Goal: Information Seeking & Learning: Learn about a topic

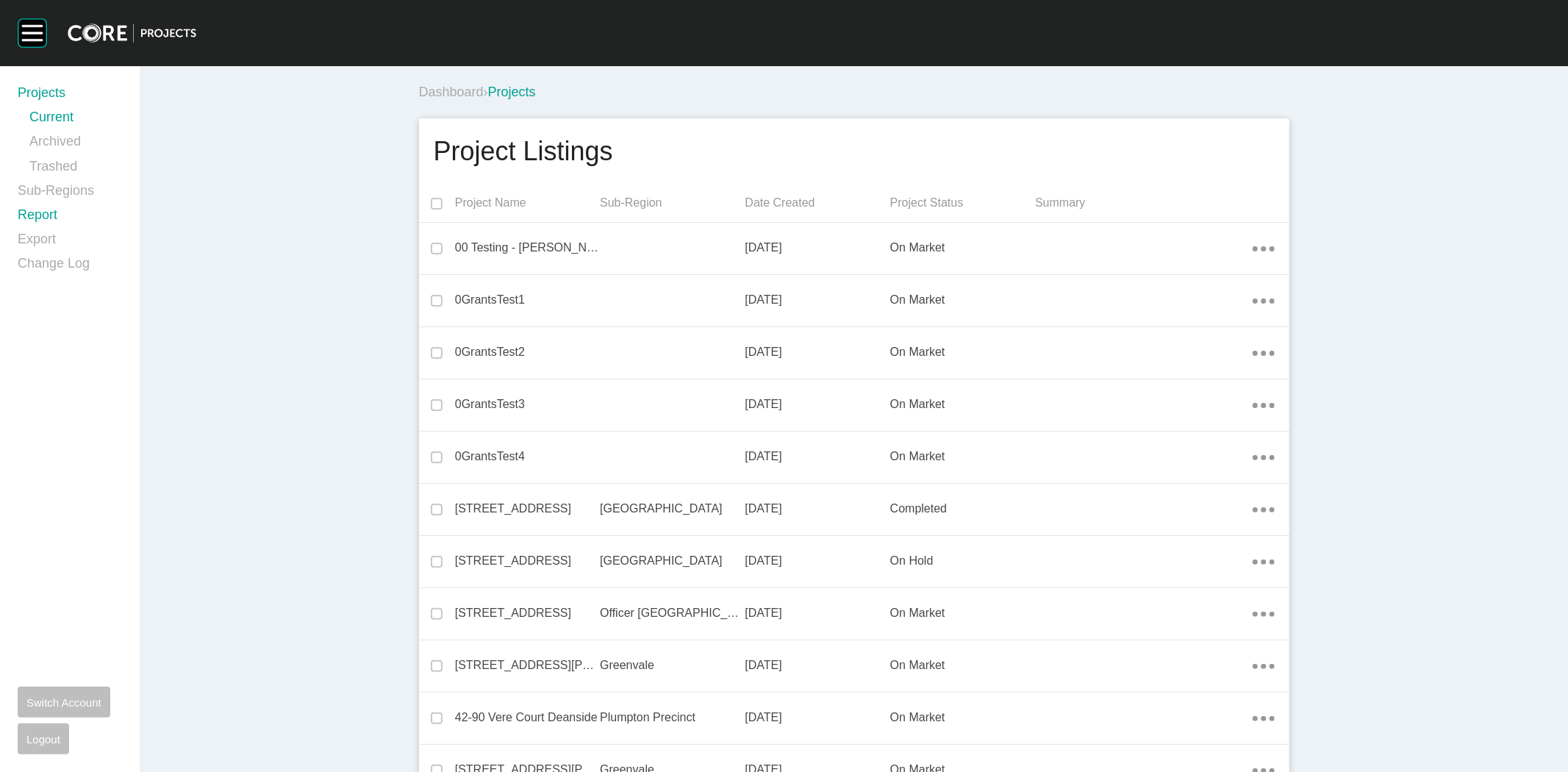
click at [41, 214] on link "Report" at bounding box center [69, 217] width 104 height 24
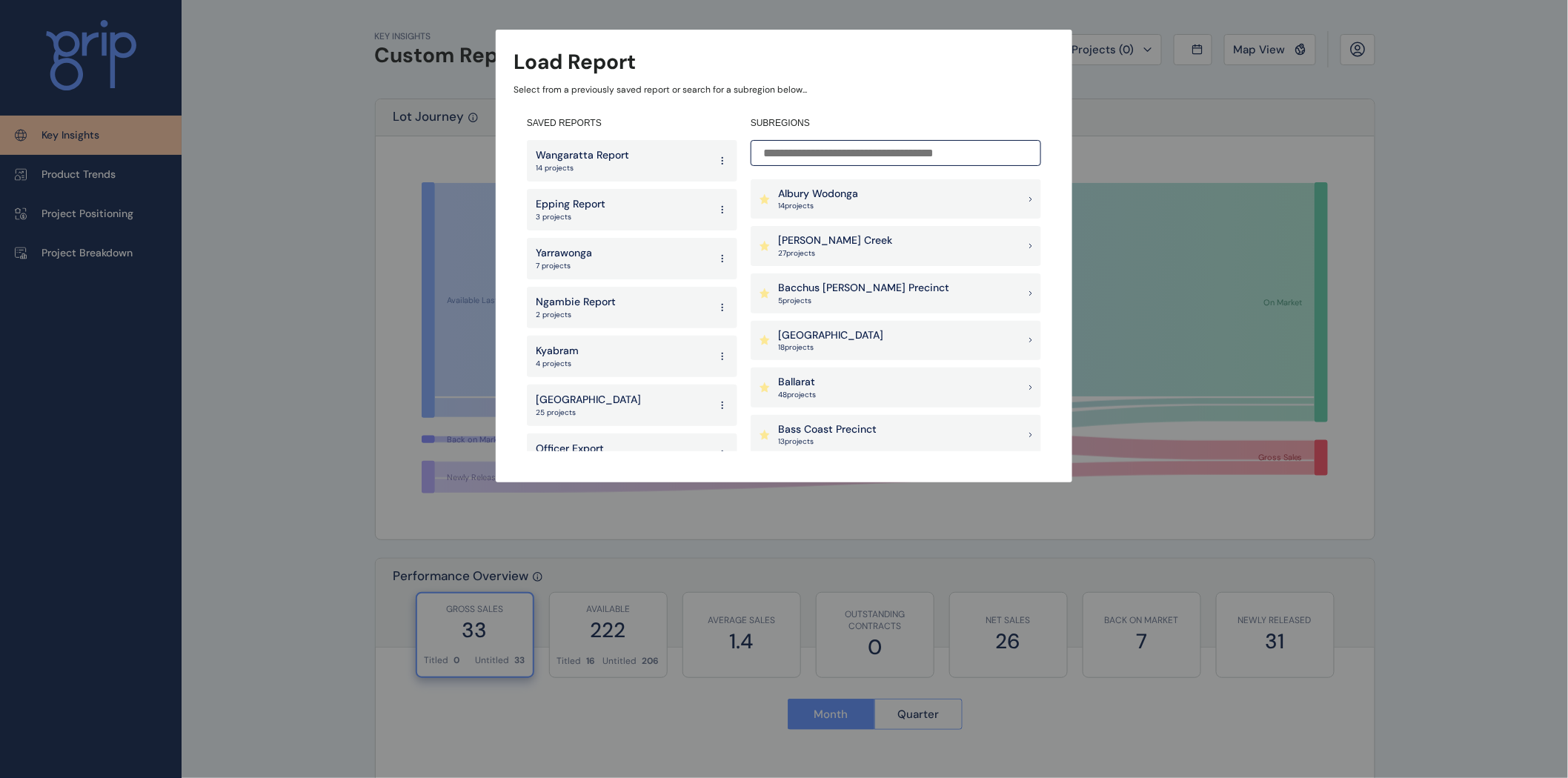
click at [767, 152] on input at bounding box center [896, 153] width 291 height 26
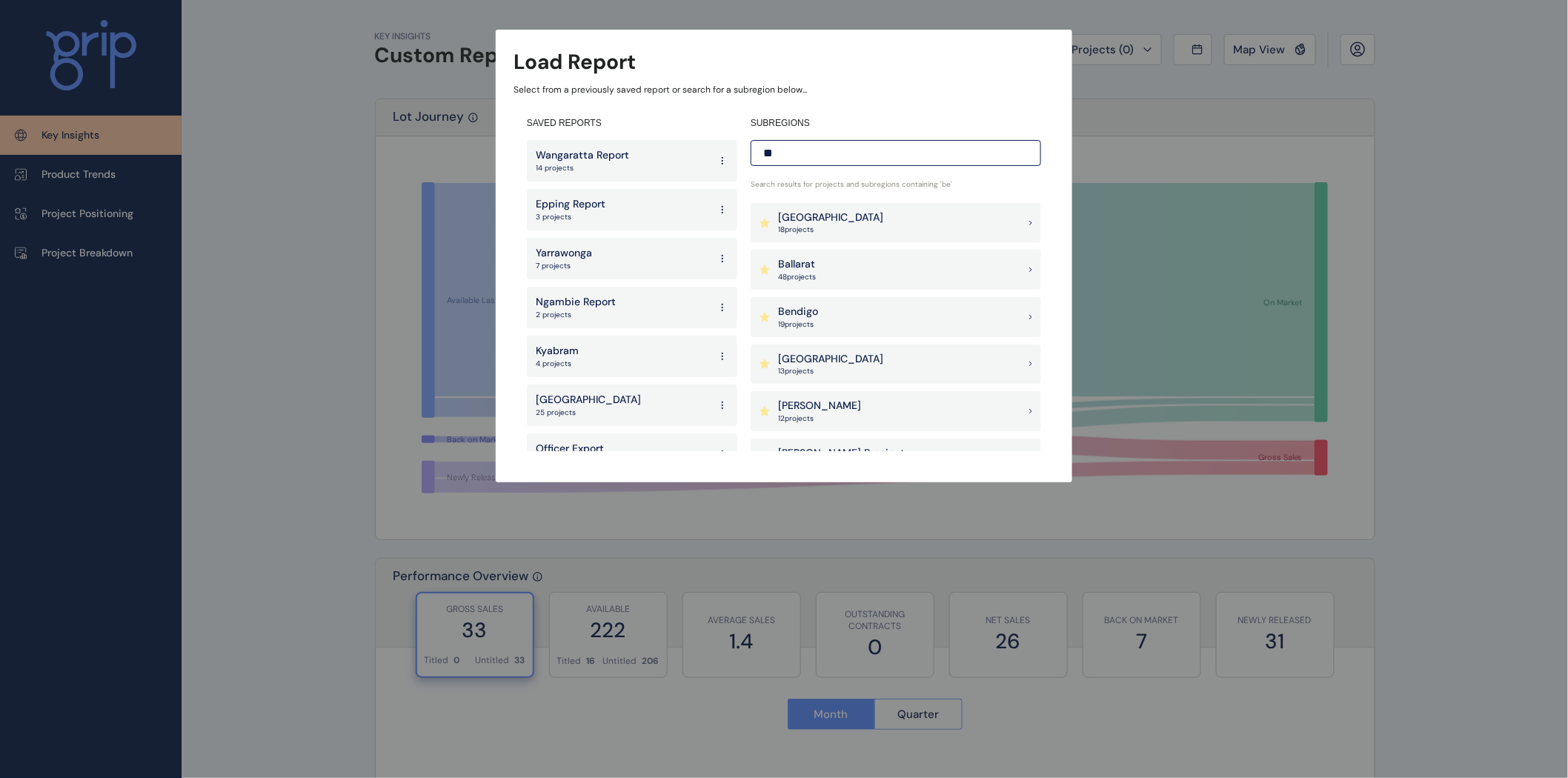
type input "**"
click at [811, 320] on p "19 project s" at bounding box center [798, 324] width 40 height 11
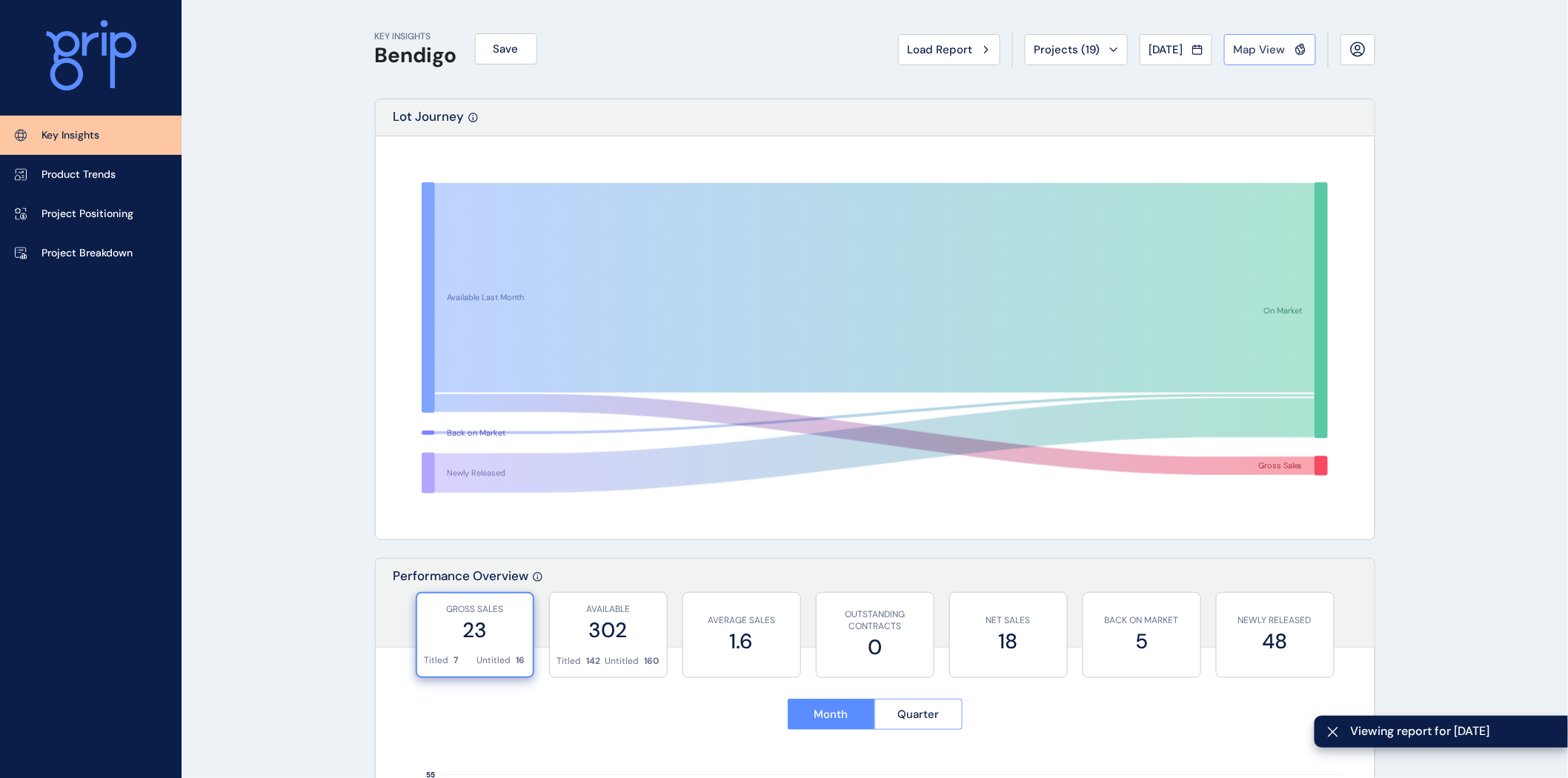
click at [1276, 49] on span "Map View" at bounding box center [1260, 49] width 52 height 14
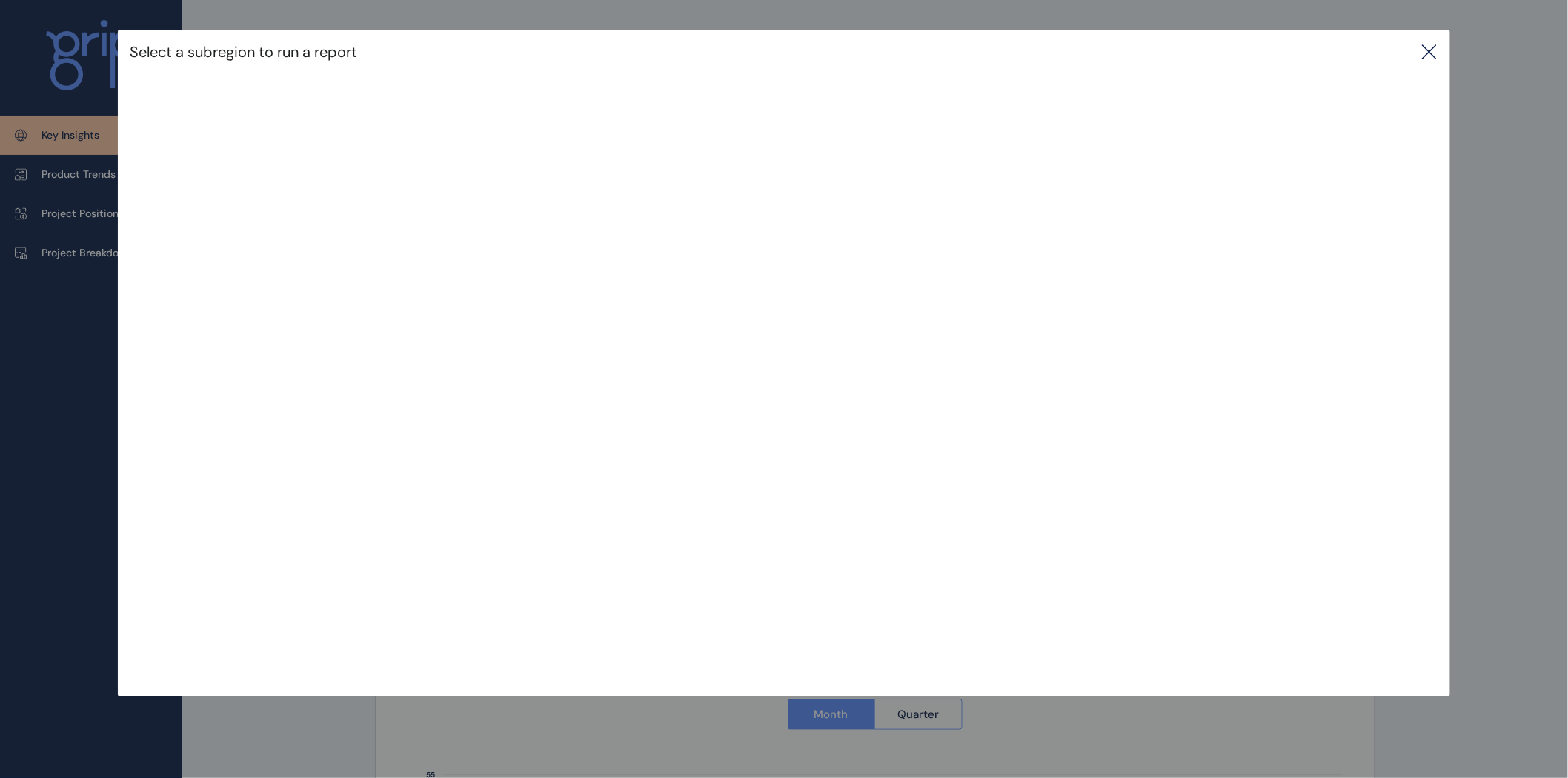
click at [1439, 57] on icon at bounding box center [1429, 52] width 17 height 17
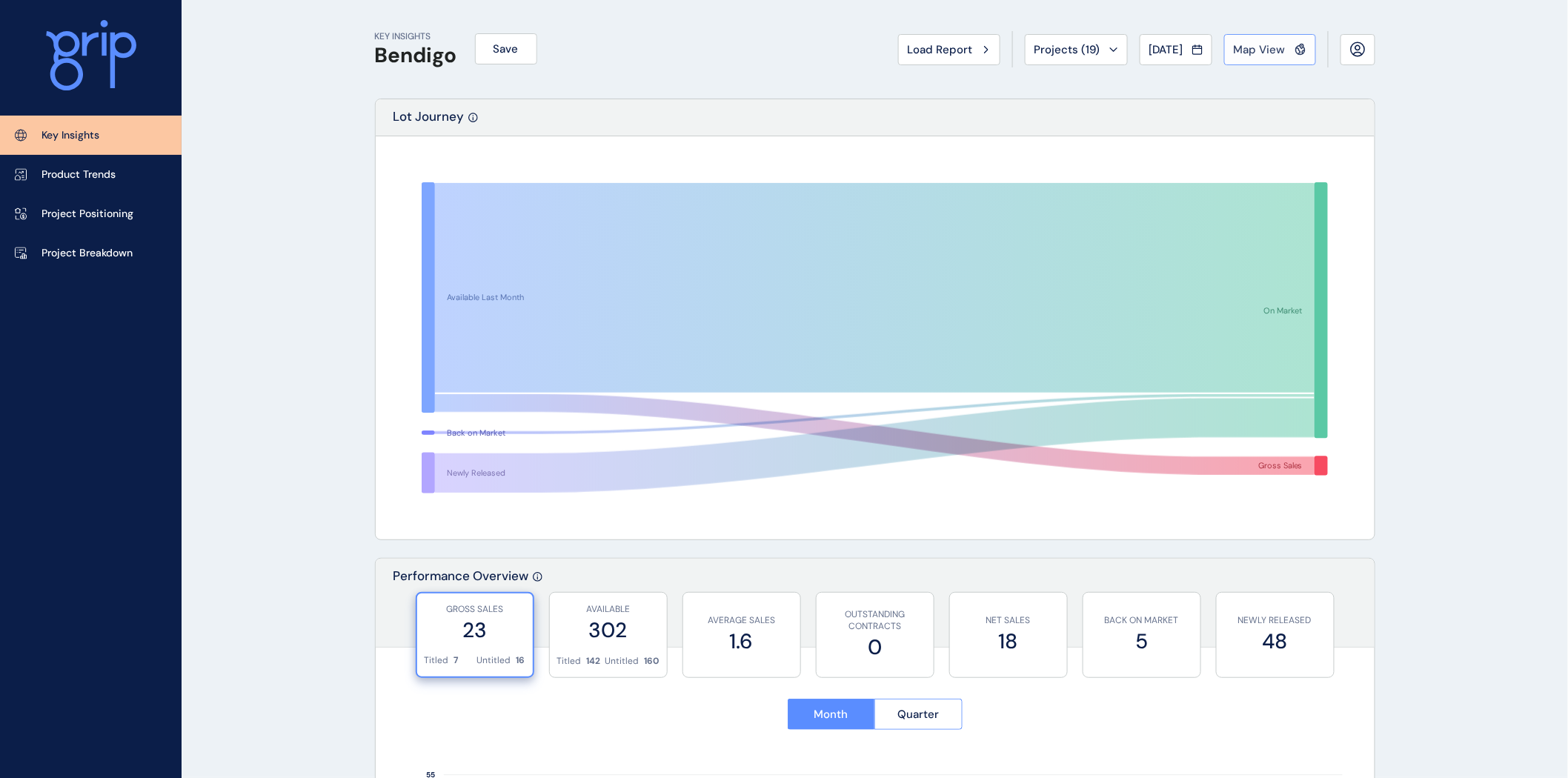
click at [1248, 50] on span "Map View" at bounding box center [1260, 49] width 52 height 14
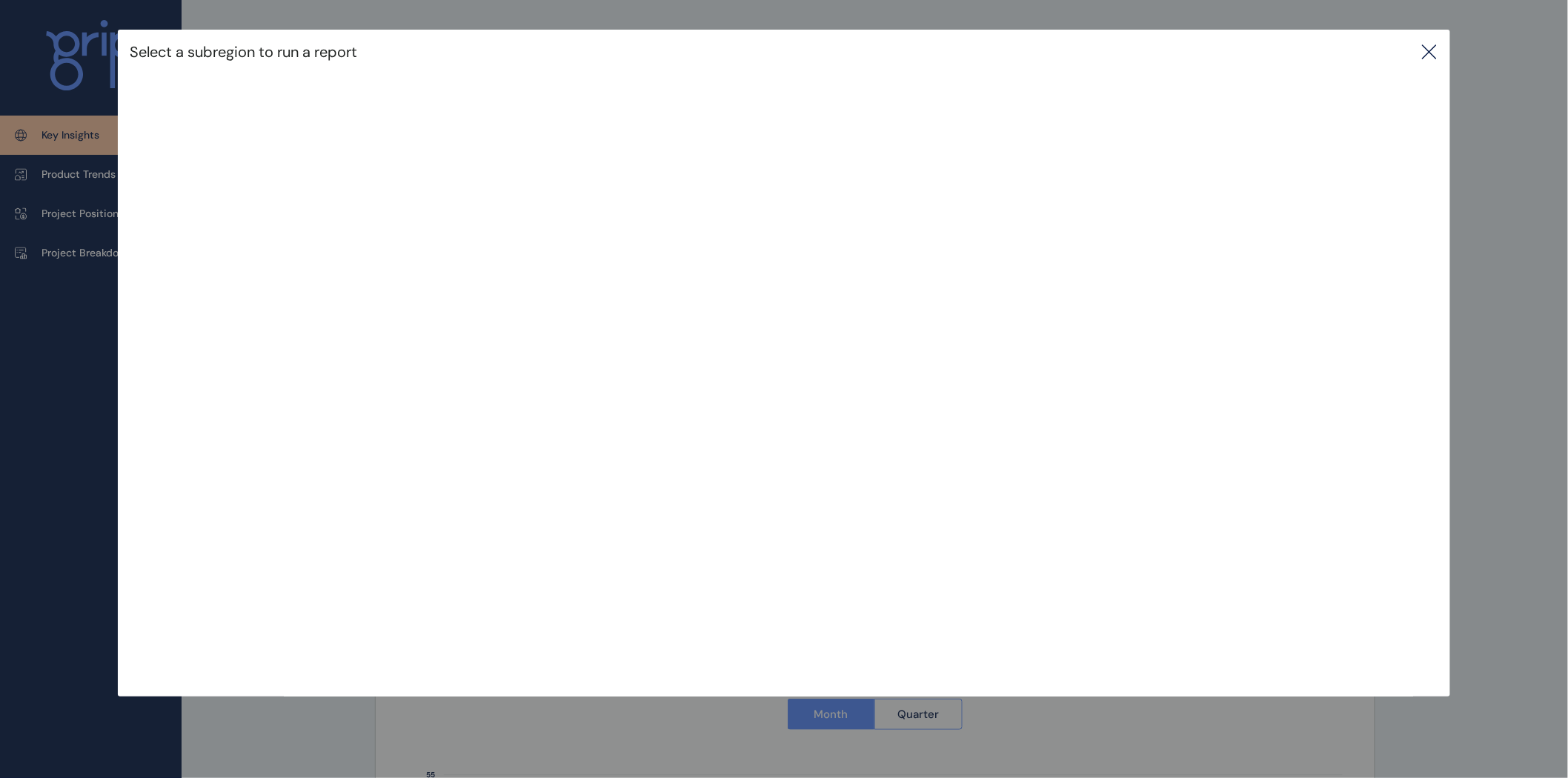
click at [1433, 55] on icon at bounding box center [1430, 52] width 14 height 14
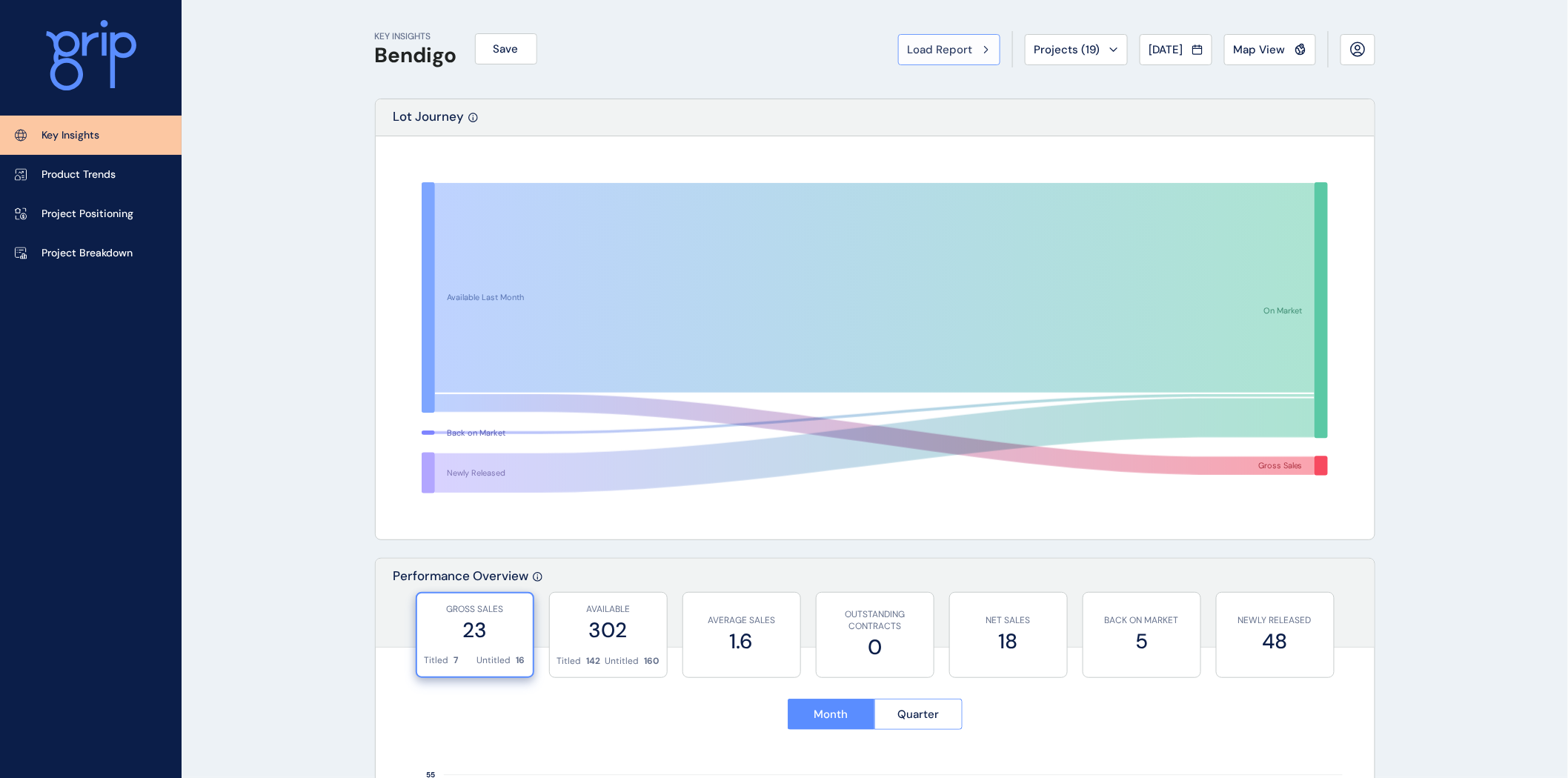
click at [925, 46] on span "Load Report" at bounding box center [940, 49] width 66 height 14
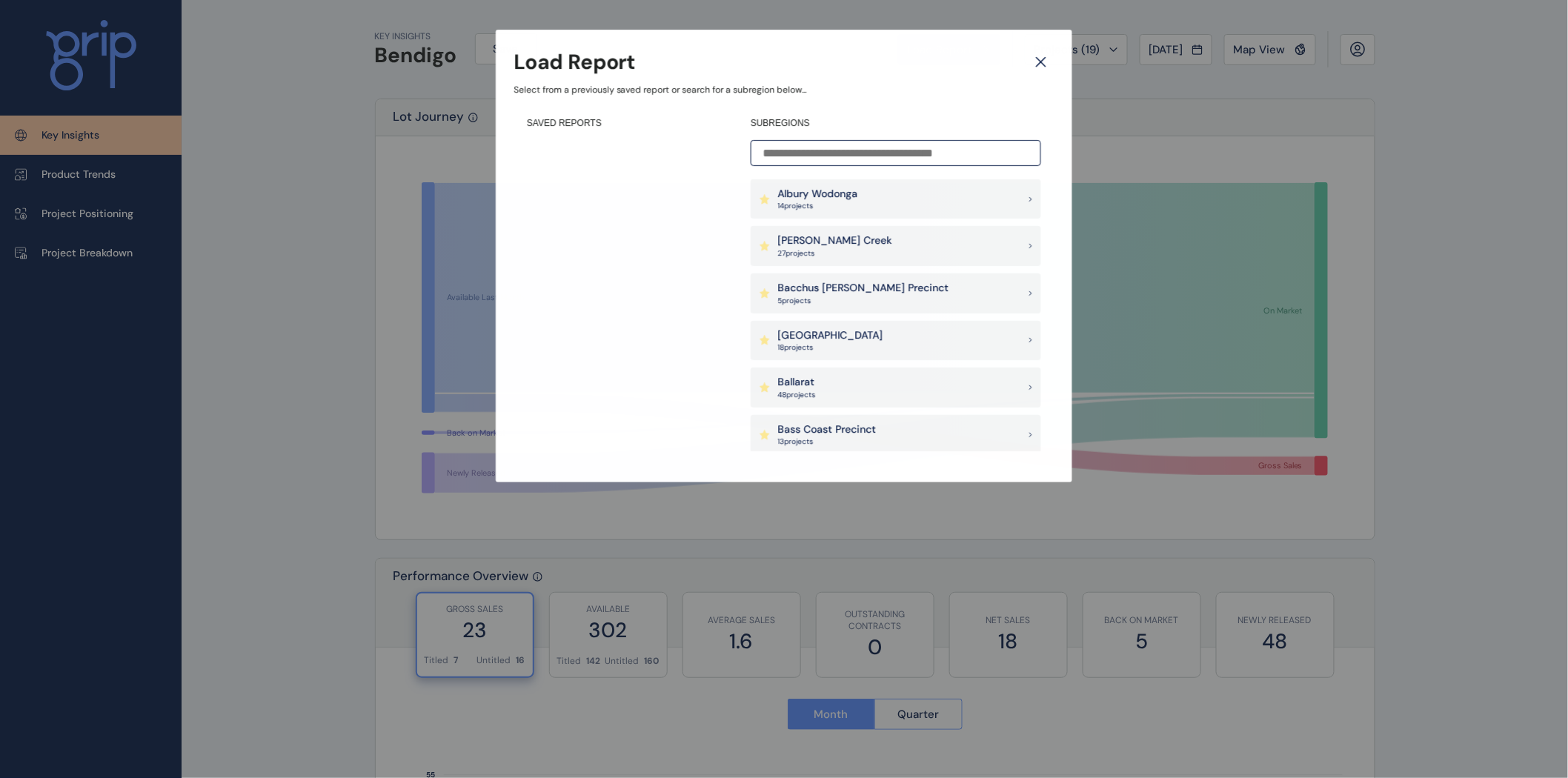
click at [875, 145] on input at bounding box center [896, 153] width 291 height 26
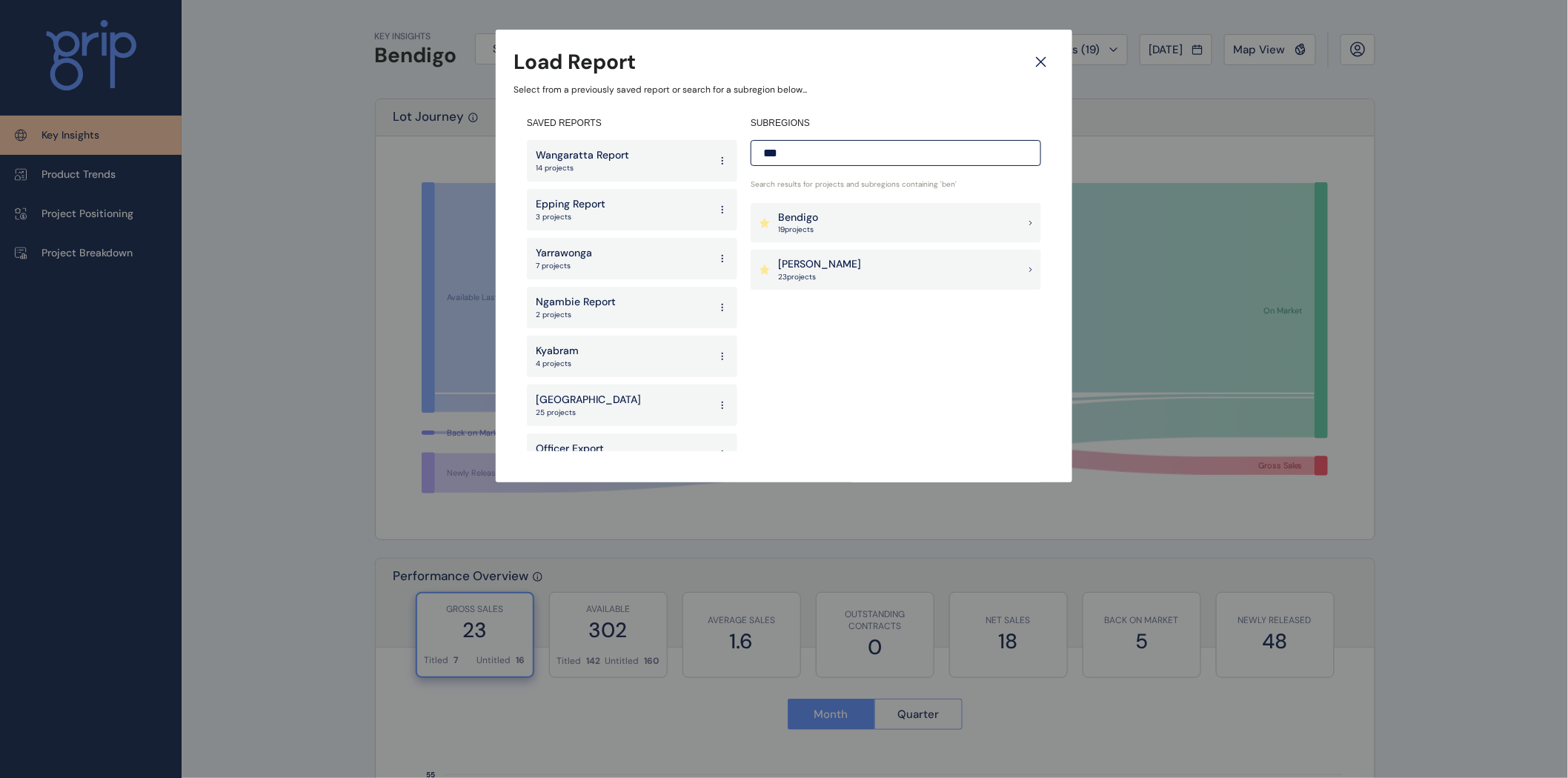
type input "***"
click at [814, 218] on p "Bendigo" at bounding box center [798, 217] width 40 height 14
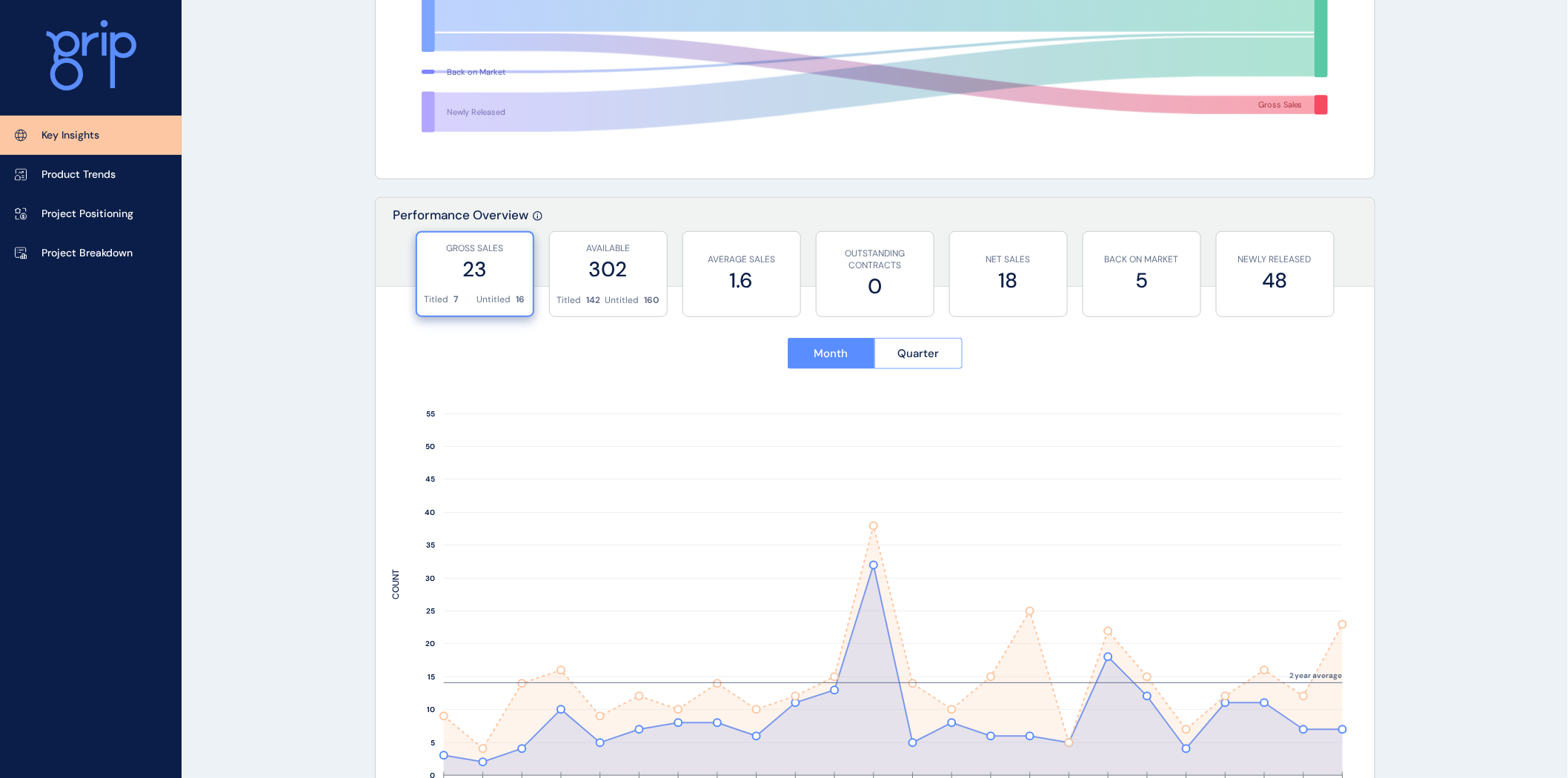
scroll to position [360, 0]
click at [936, 346] on button "Quarter" at bounding box center [918, 354] width 88 height 31
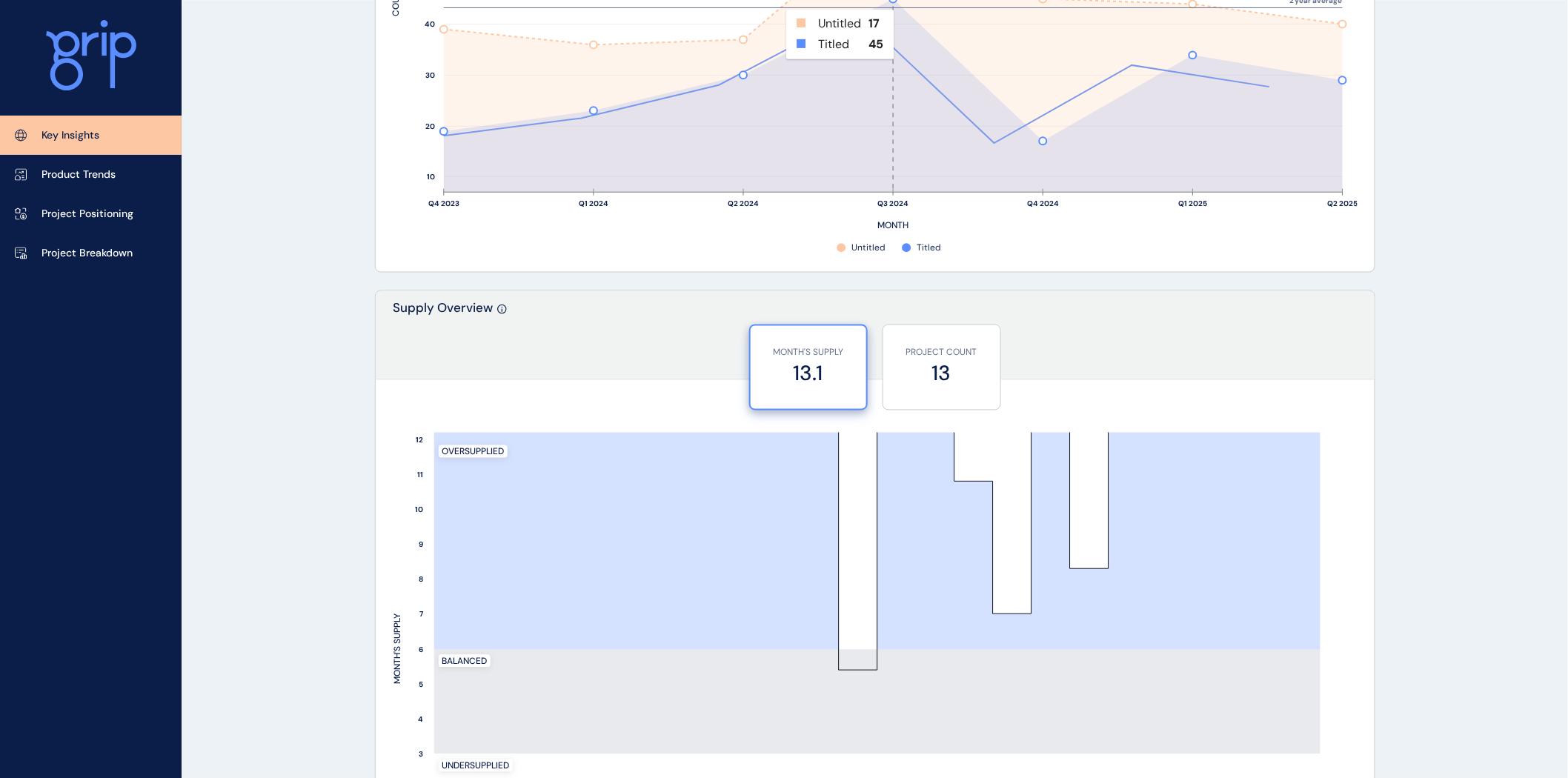
scroll to position [984, 0]
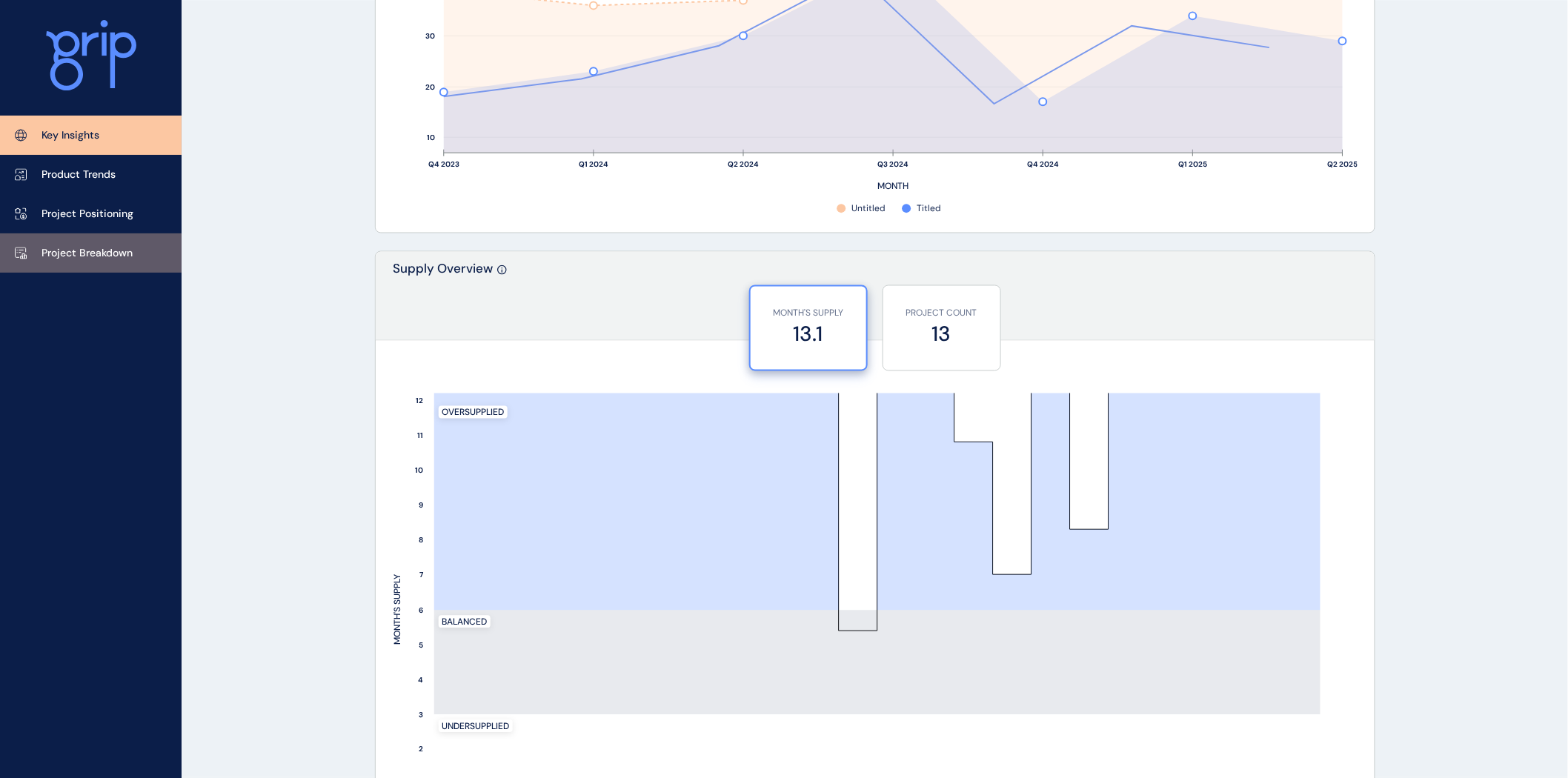
drag, startPoint x: 107, startPoint y: 246, endPoint x: 121, endPoint y: 246, distance: 14.0
click at [107, 246] on p "Project Breakdown" at bounding box center [87, 253] width 91 height 14
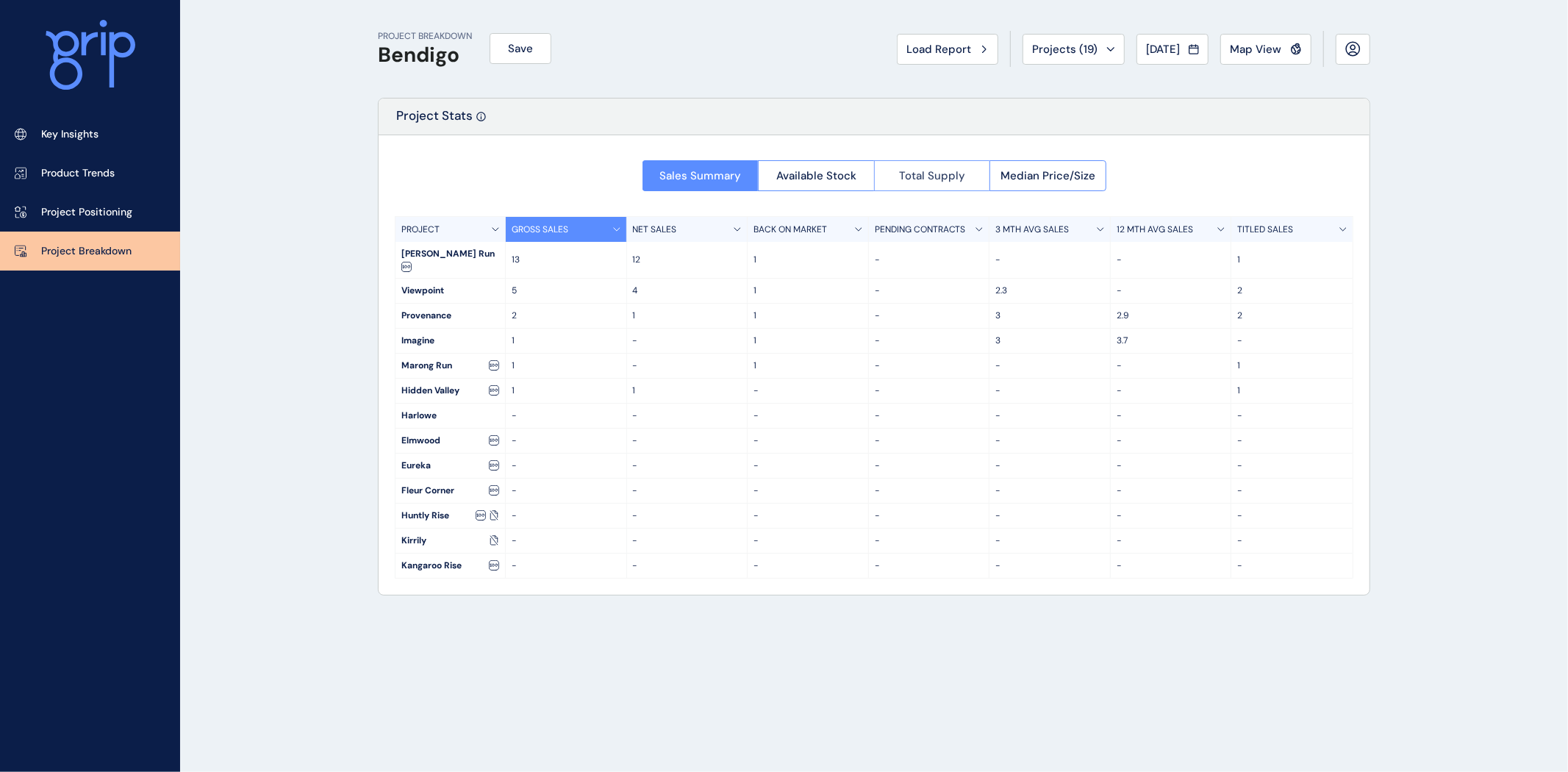
click at [904, 167] on button "Total Supply" at bounding box center [932, 175] width 116 height 31
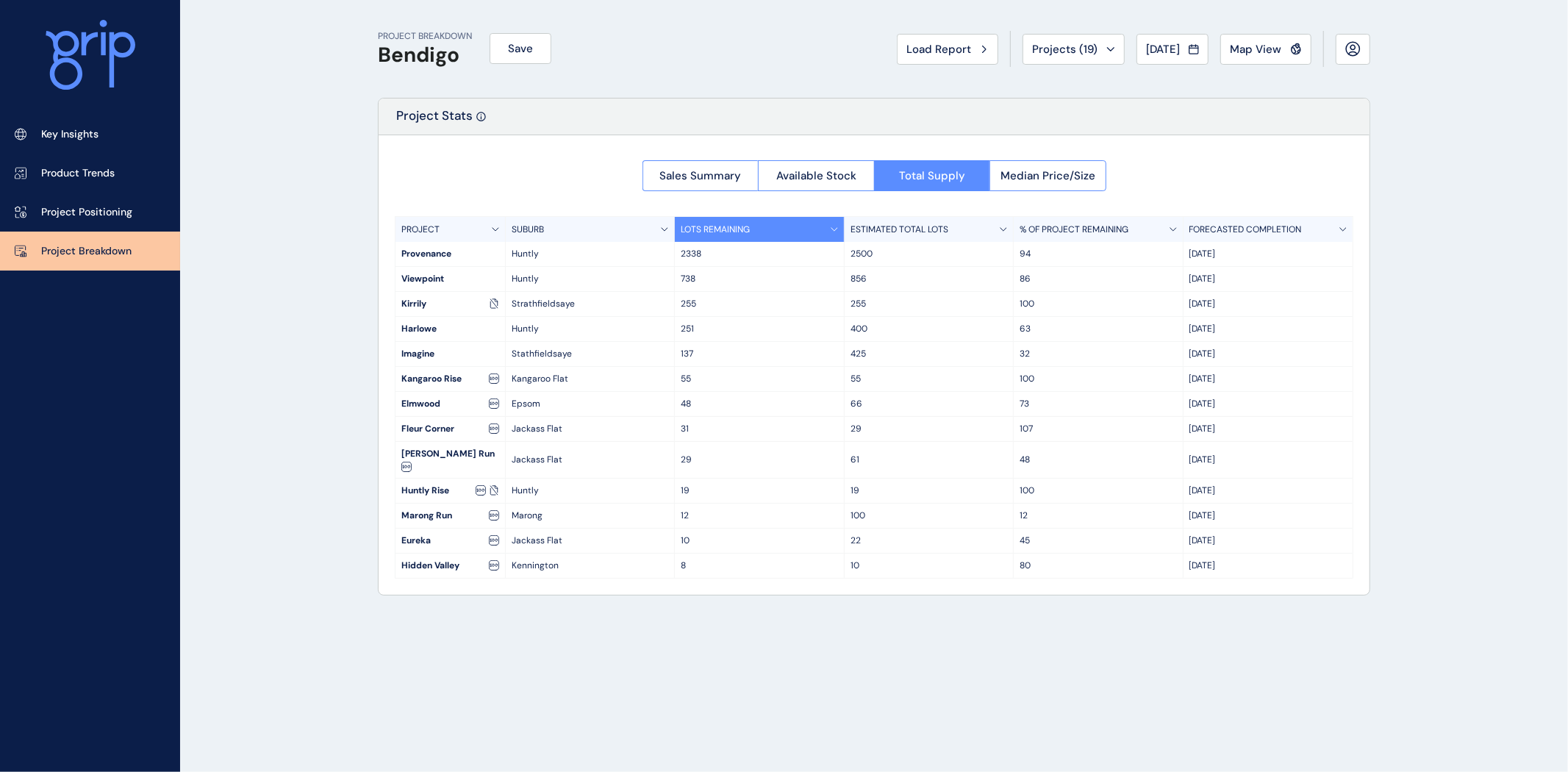
click at [734, 226] on p "LOTS REMAINING" at bounding box center [716, 229] width 69 height 12
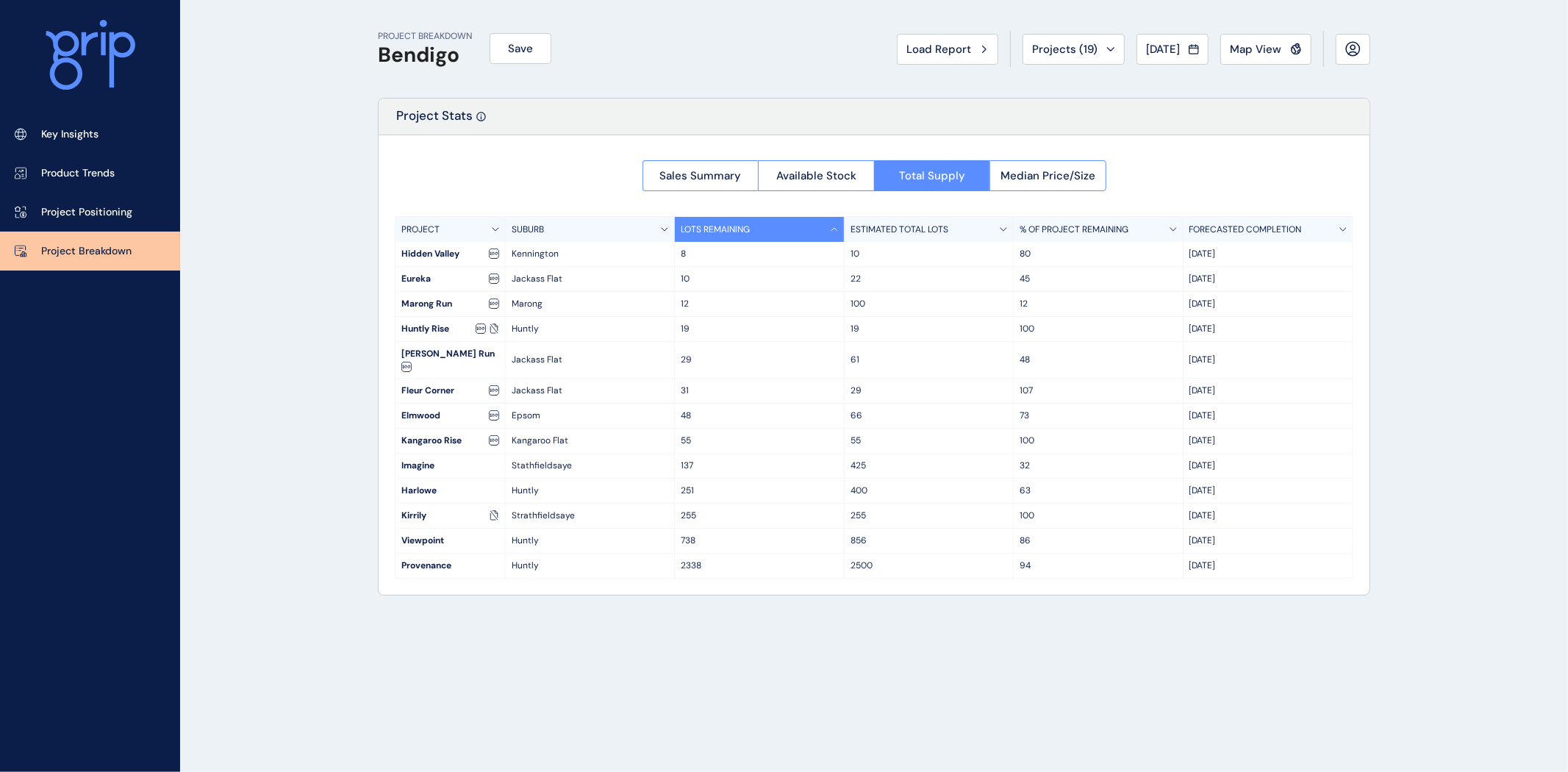
click at [734, 226] on p "LOTS REMAINING" at bounding box center [716, 229] width 69 height 12
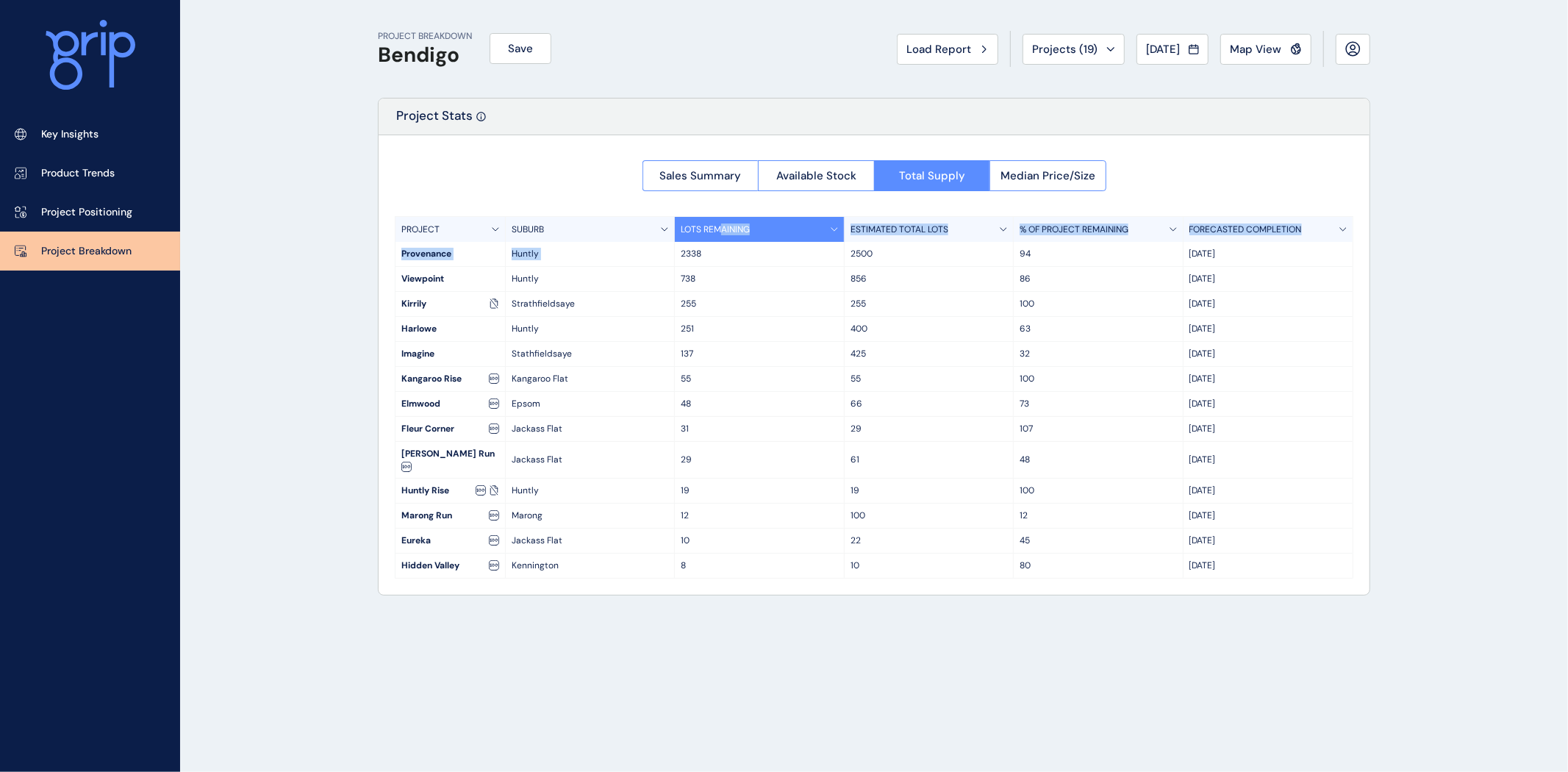
drag, startPoint x: 681, startPoint y: 251, endPoint x: 730, endPoint y: 197, distance: 72.9
click at [722, 193] on div "Sales Summary Available Stock Total Supply Median Price/Size PROJECT SUBURB LOT…" at bounding box center [874, 365] width 991 height 460
click at [726, 510] on p "12" at bounding box center [759, 515] width 156 height 12
click at [663, 229] on icon at bounding box center [665, 229] width 6 height 3
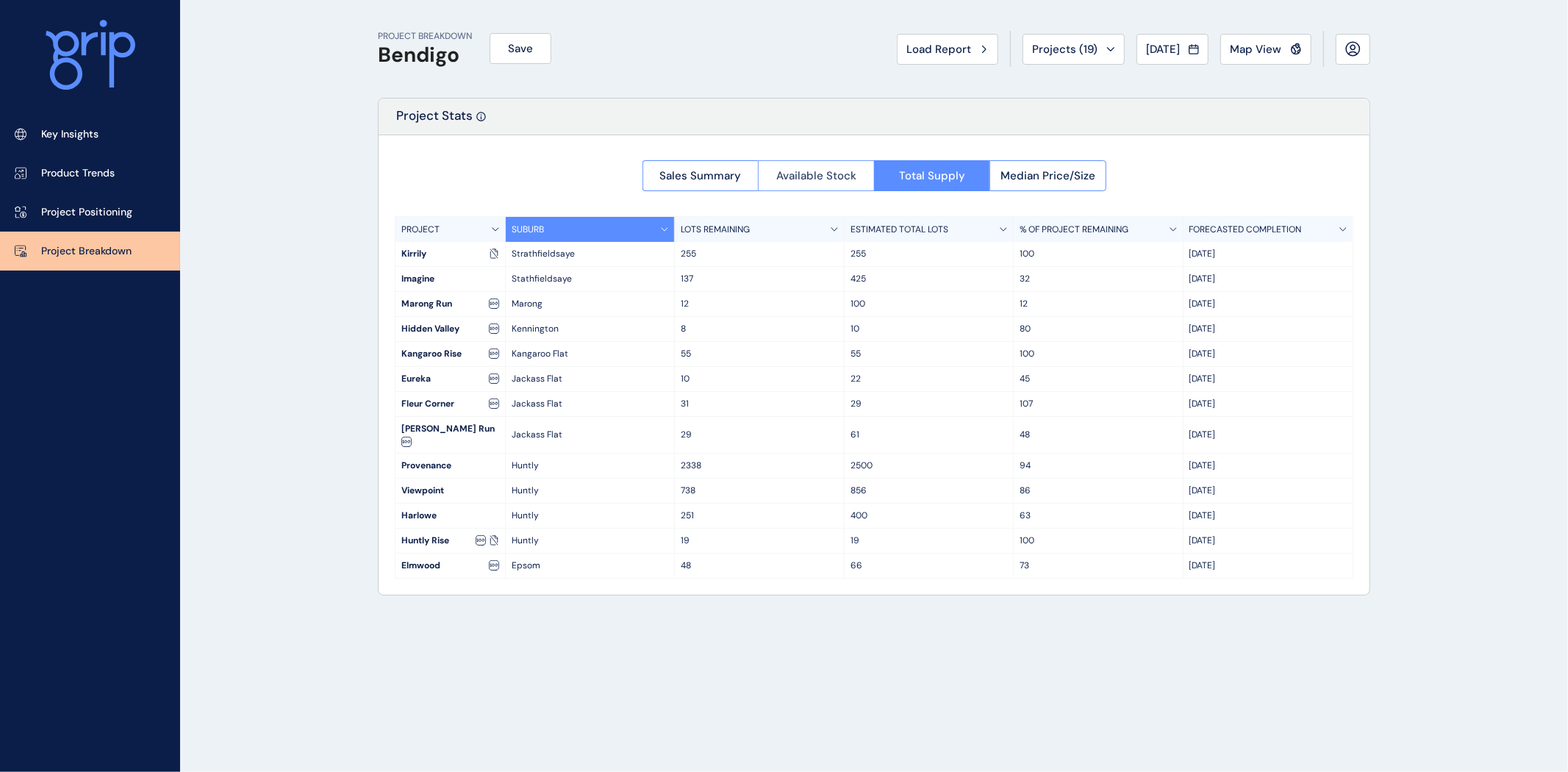
click at [789, 179] on span "Available Stock" at bounding box center [817, 175] width 80 height 14
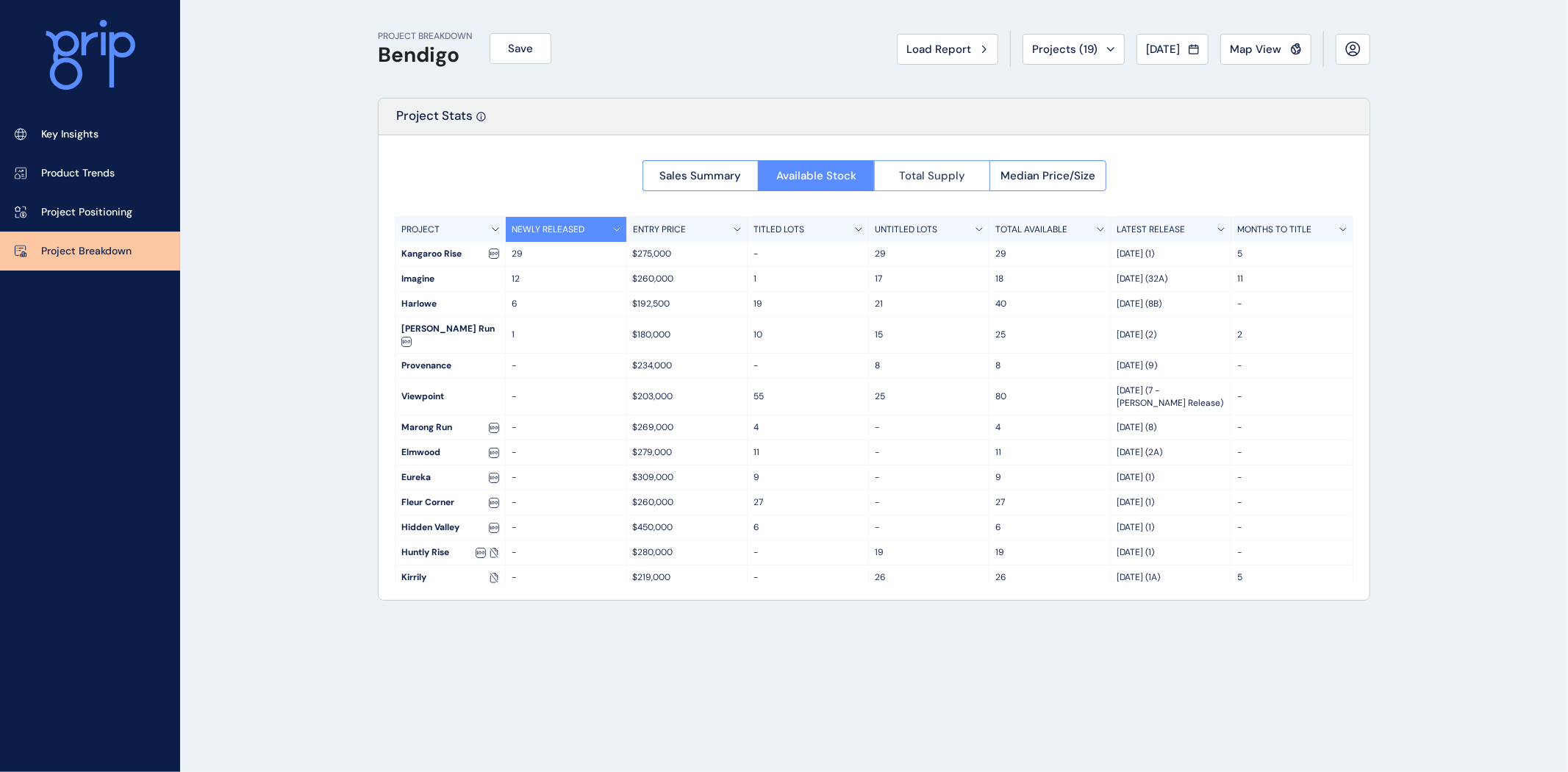
click at [929, 182] on button "Total Supply" at bounding box center [932, 175] width 116 height 31
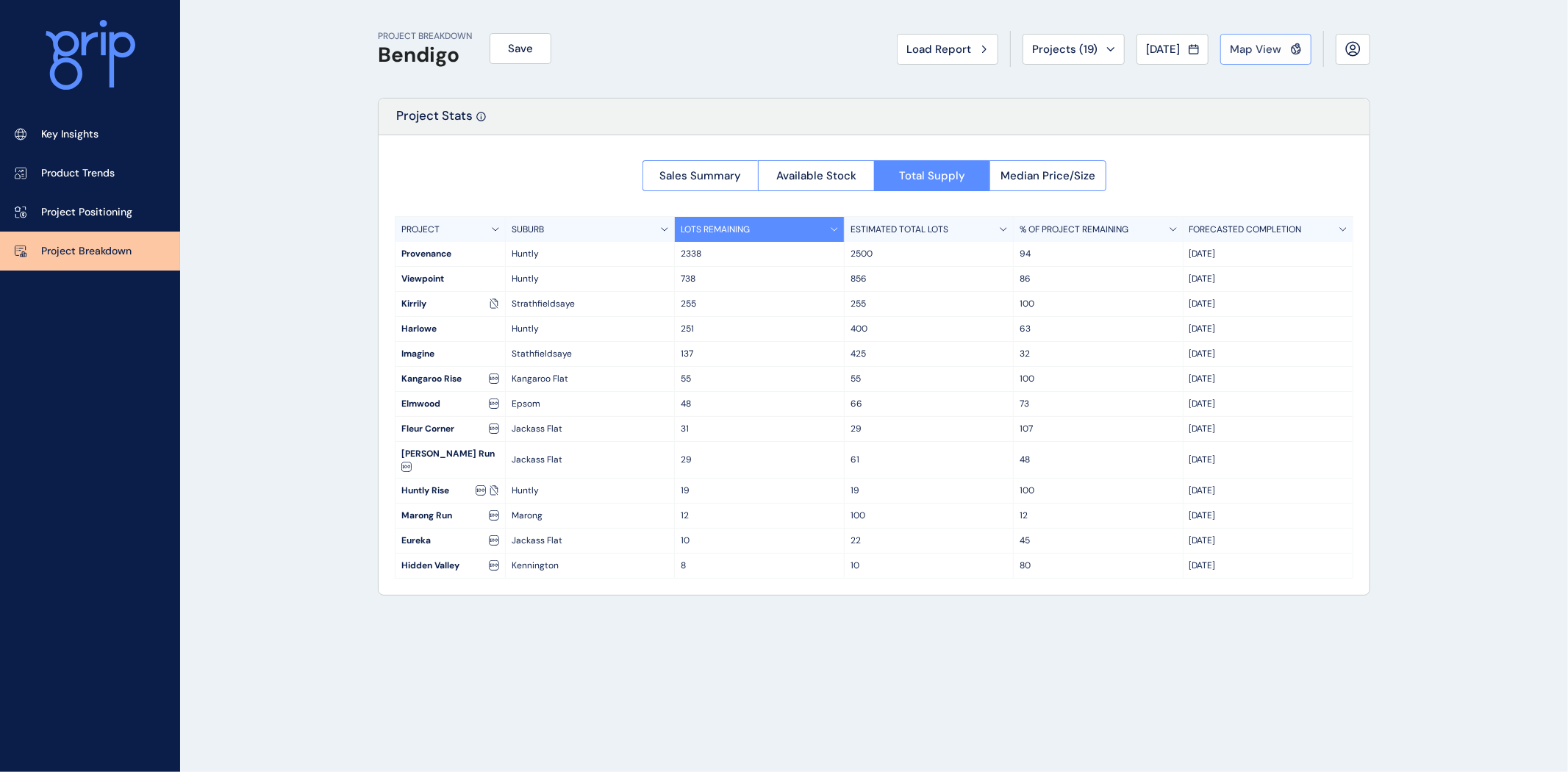
click at [1258, 55] on span "Map View" at bounding box center [1256, 49] width 52 height 14
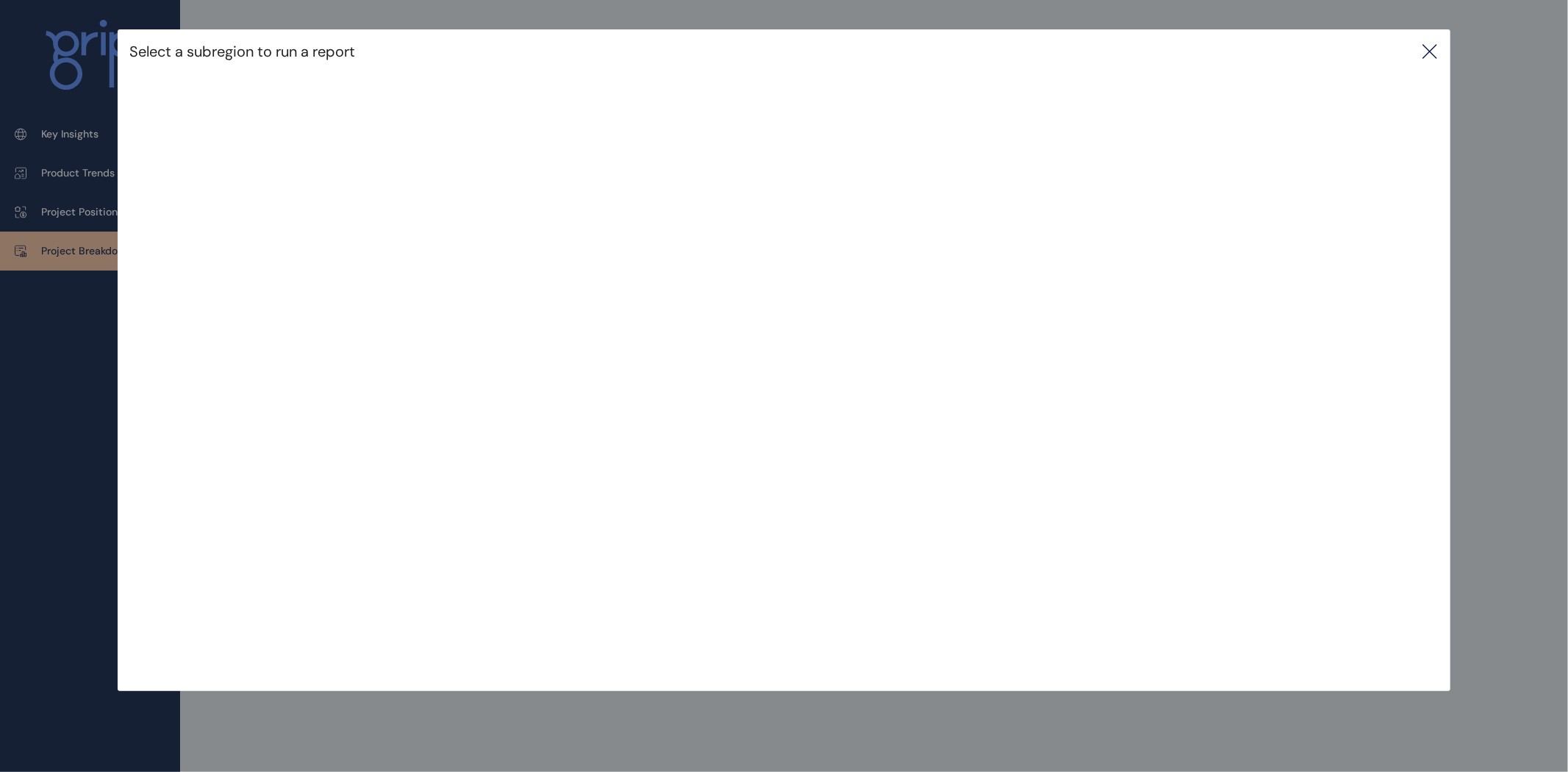
click at [1424, 50] on icon at bounding box center [1430, 52] width 17 height 17
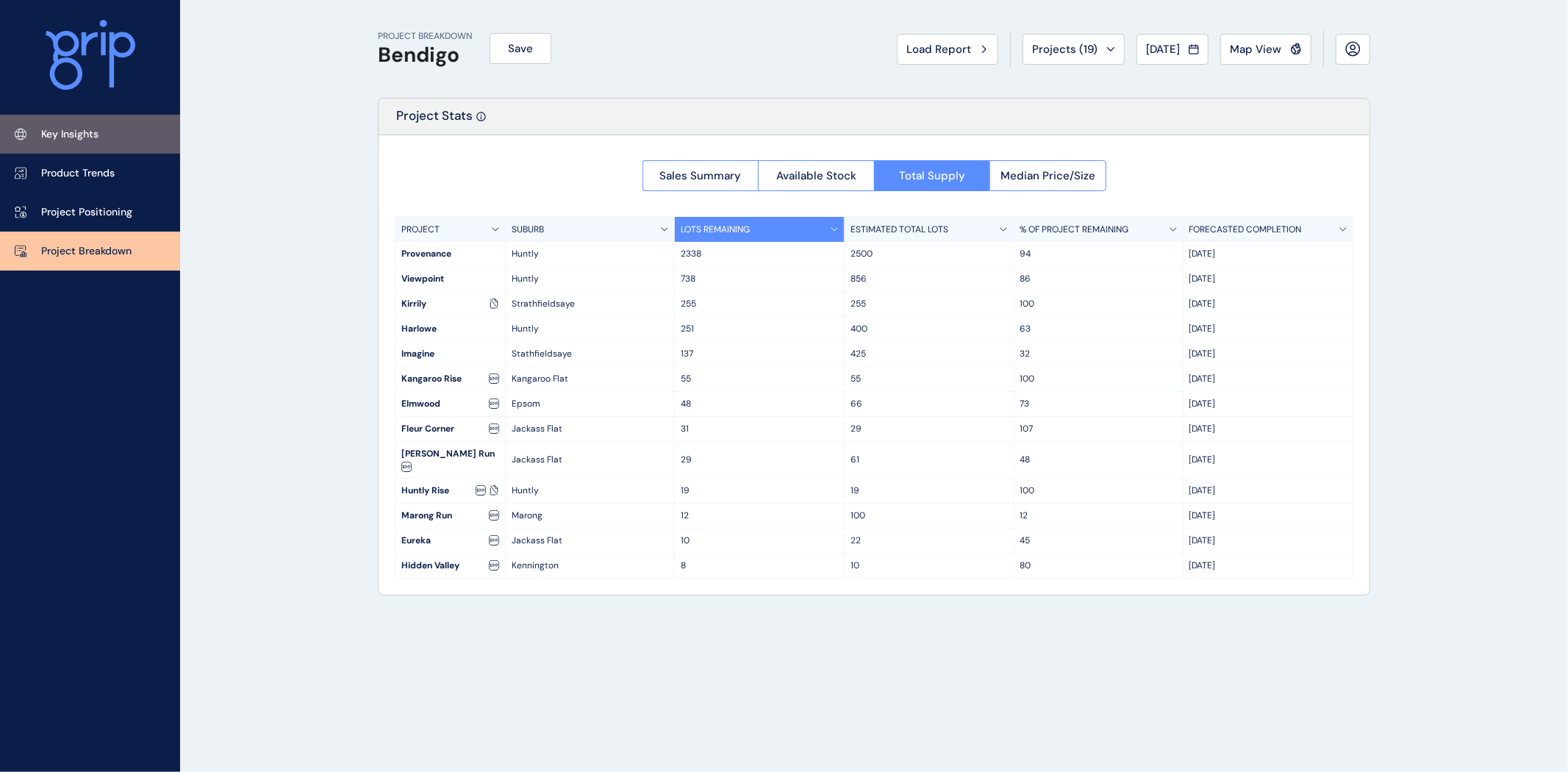
click at [102, 134] on link "Key Insights" at bounding box center [90, 134] width 180 height 39
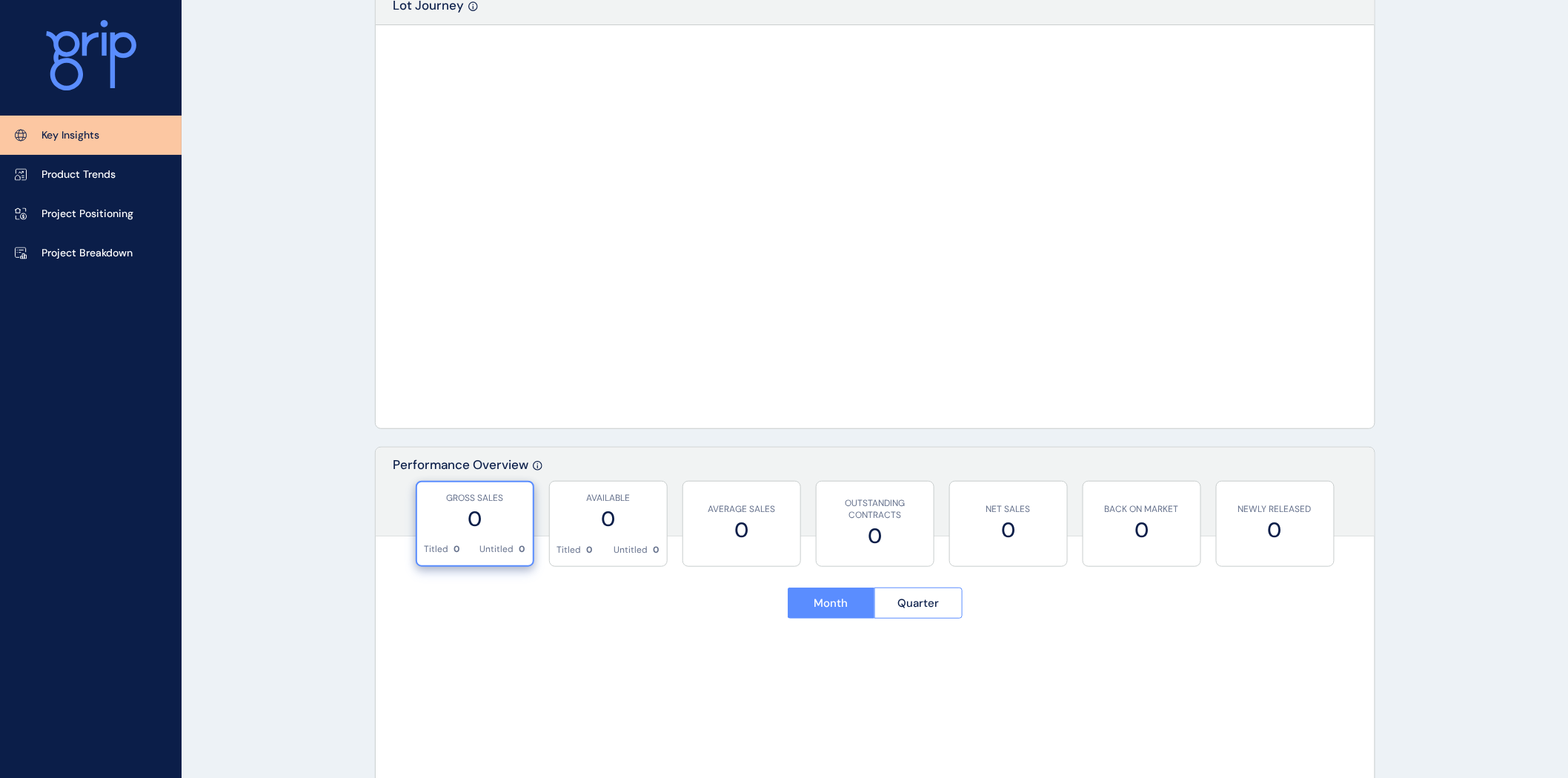
scroll to position [117, 0]
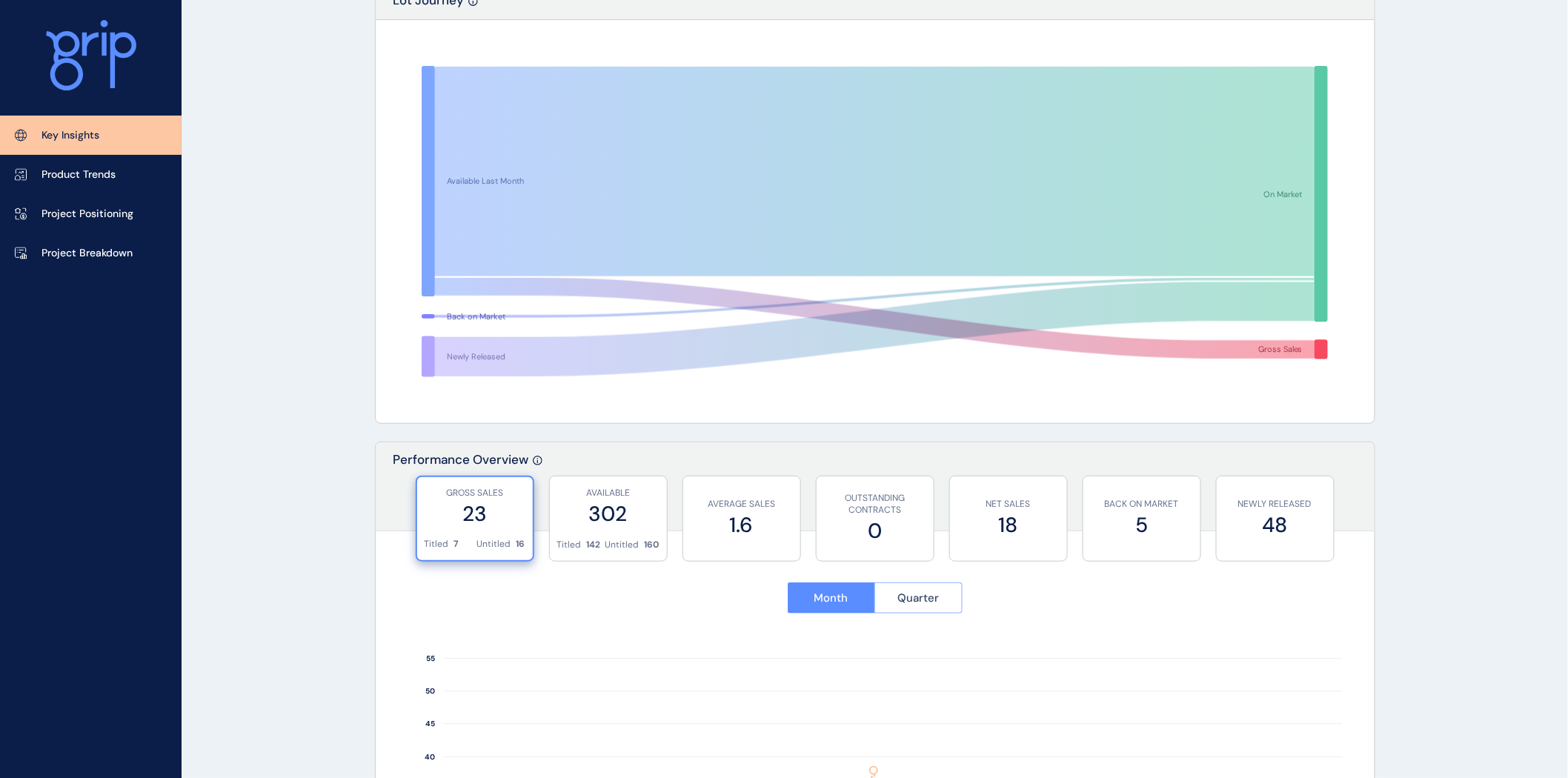
click at [933, 607] on button "Quarter" at bounding box center [918, 597] width 88 height 31
click at [811, 597] on button "Month" at bounding box center [831, 597] width 88 height 31
click at [120, 248] on p "Project Breakdown" at bounding box center [87, 253] width 91 height 14
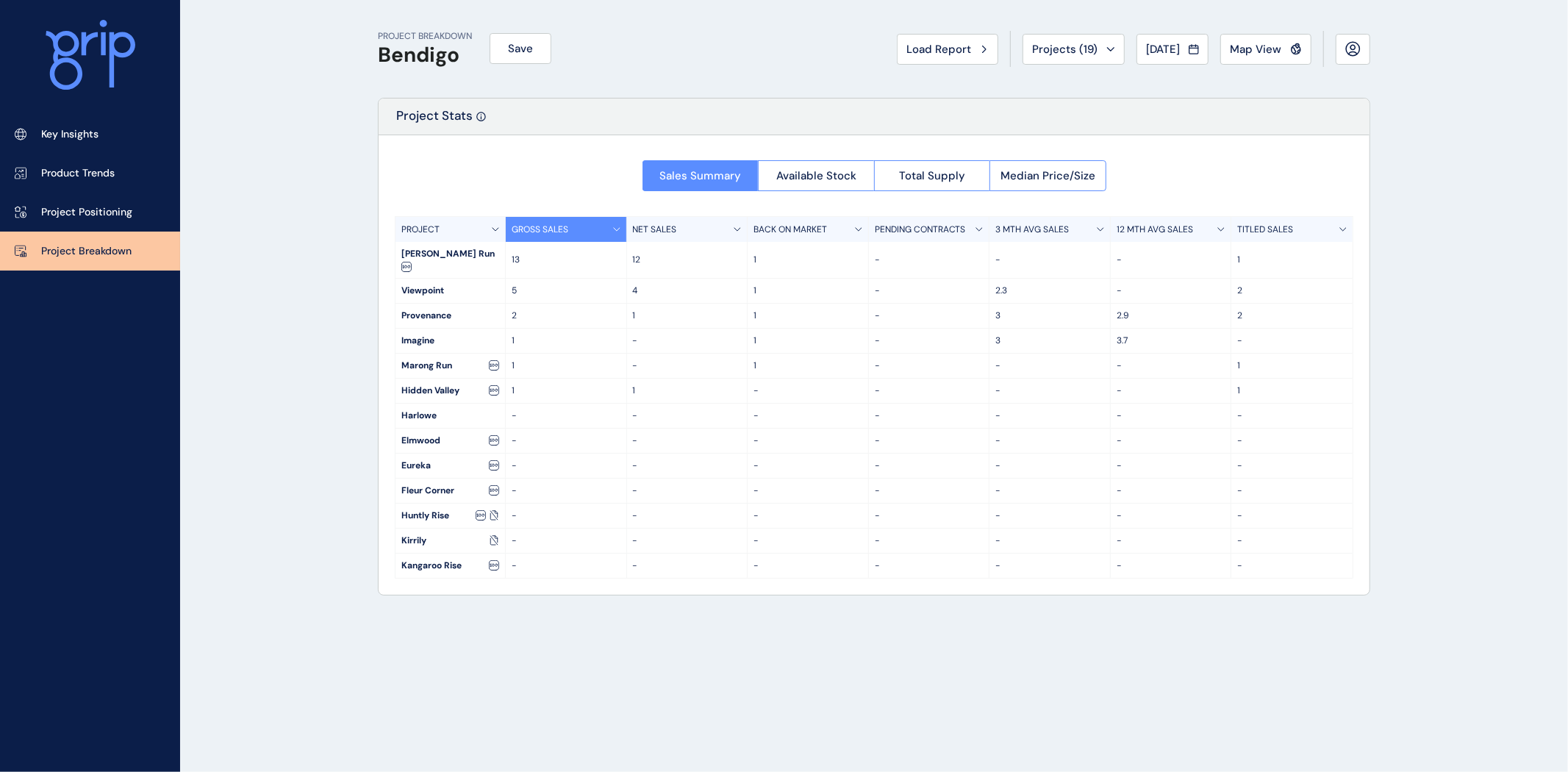
click at [1059, 231] on p "3 MTH AVG SALES" at bounding box center [1032, 229] width 74 height 12
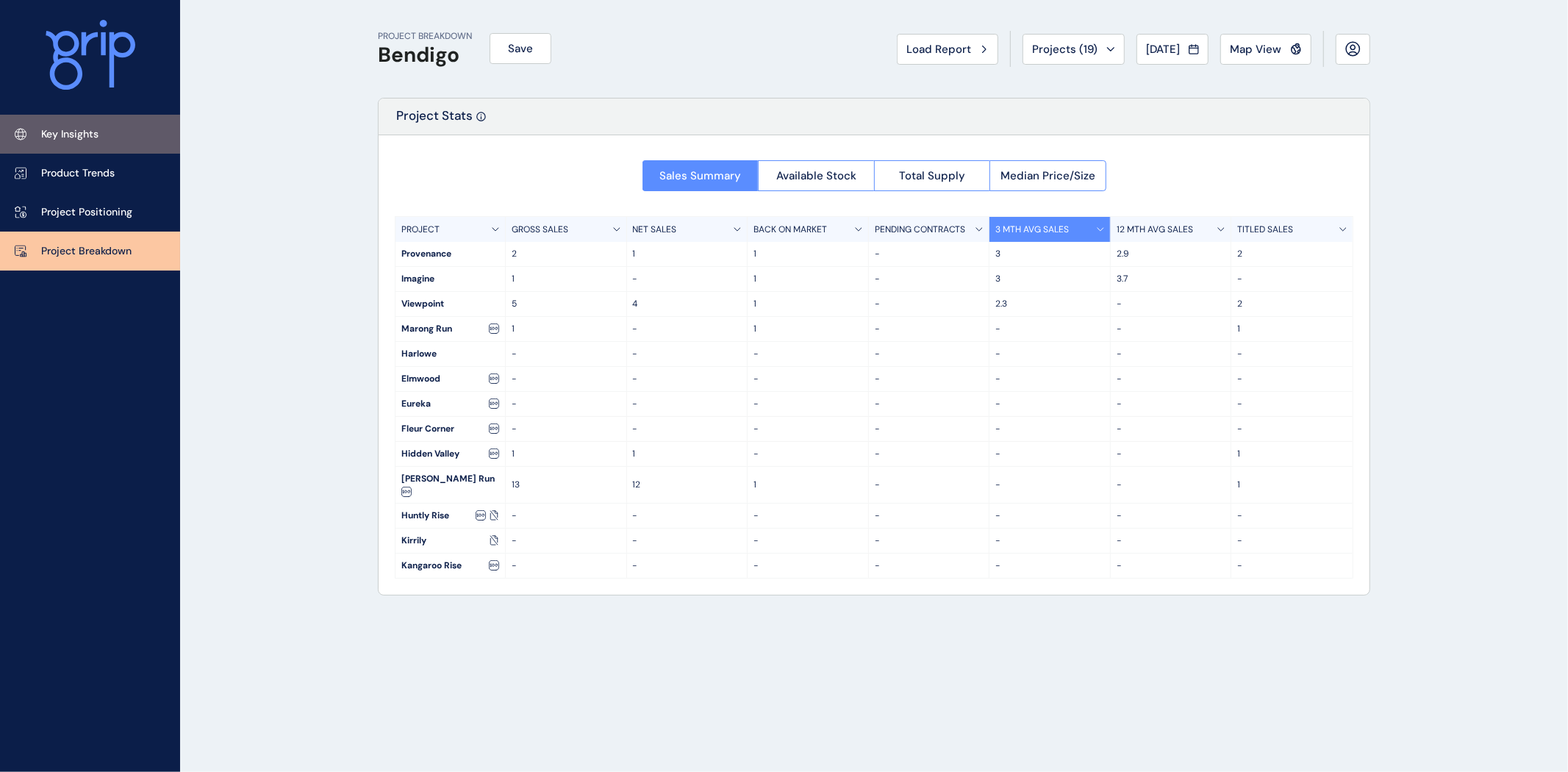
click at [93, 128] on p "Key Insights" at bounding box center [70, 134] width 57 height 14
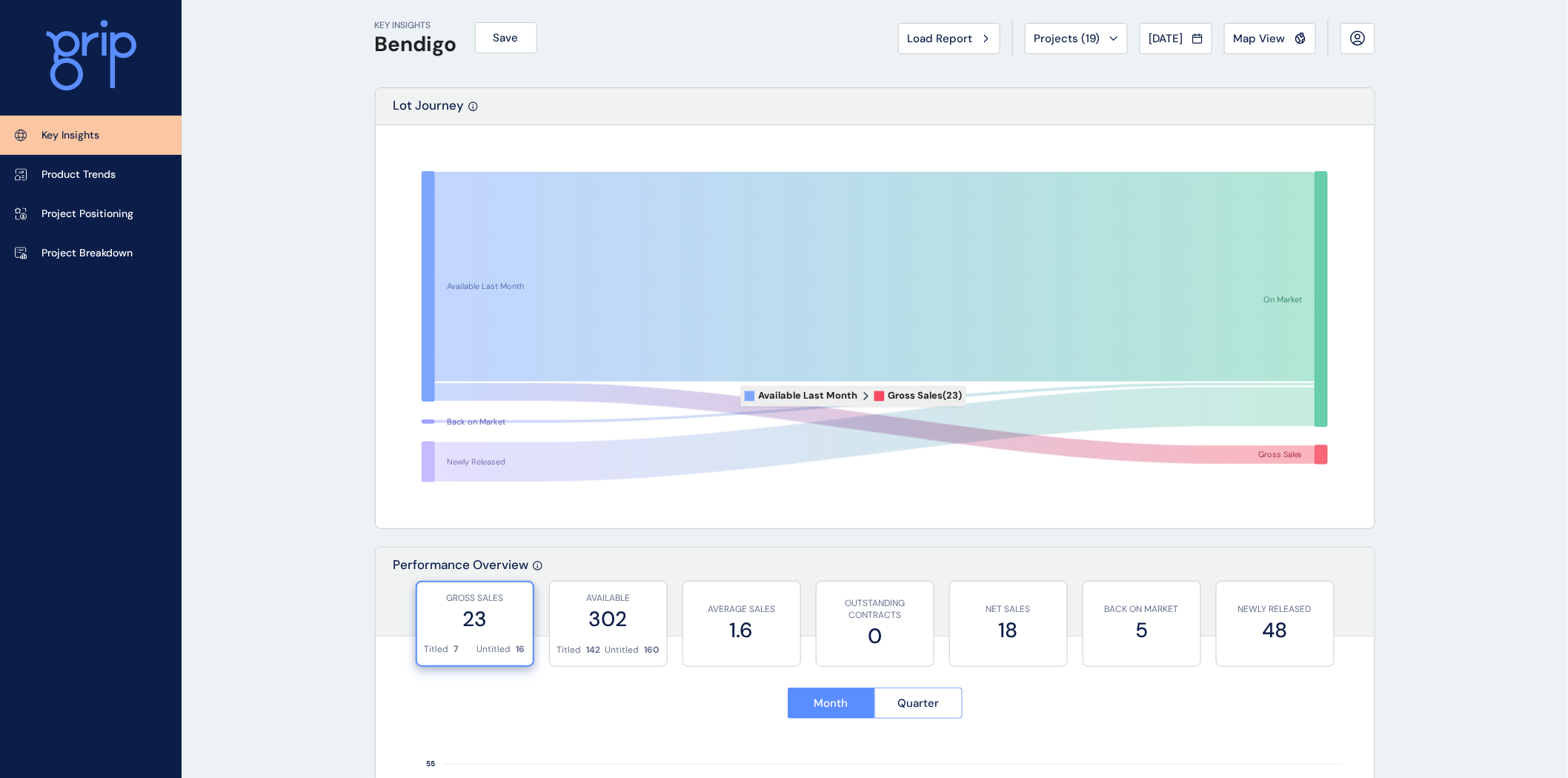
scroll to position [19, 0]
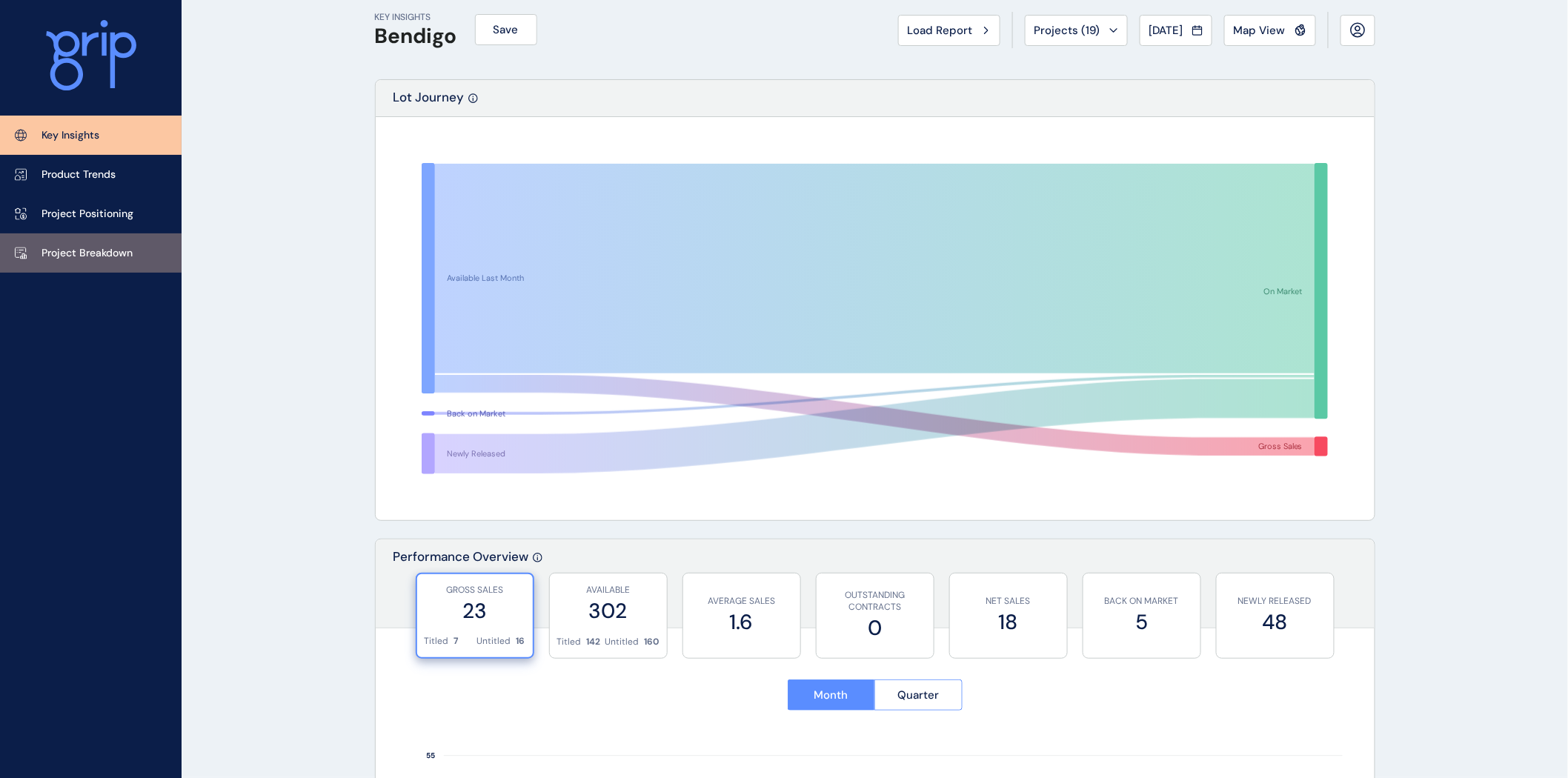
click at [119, 244] on link "Project Breakdown" at bounding box center [91, 253] width 182 height 40
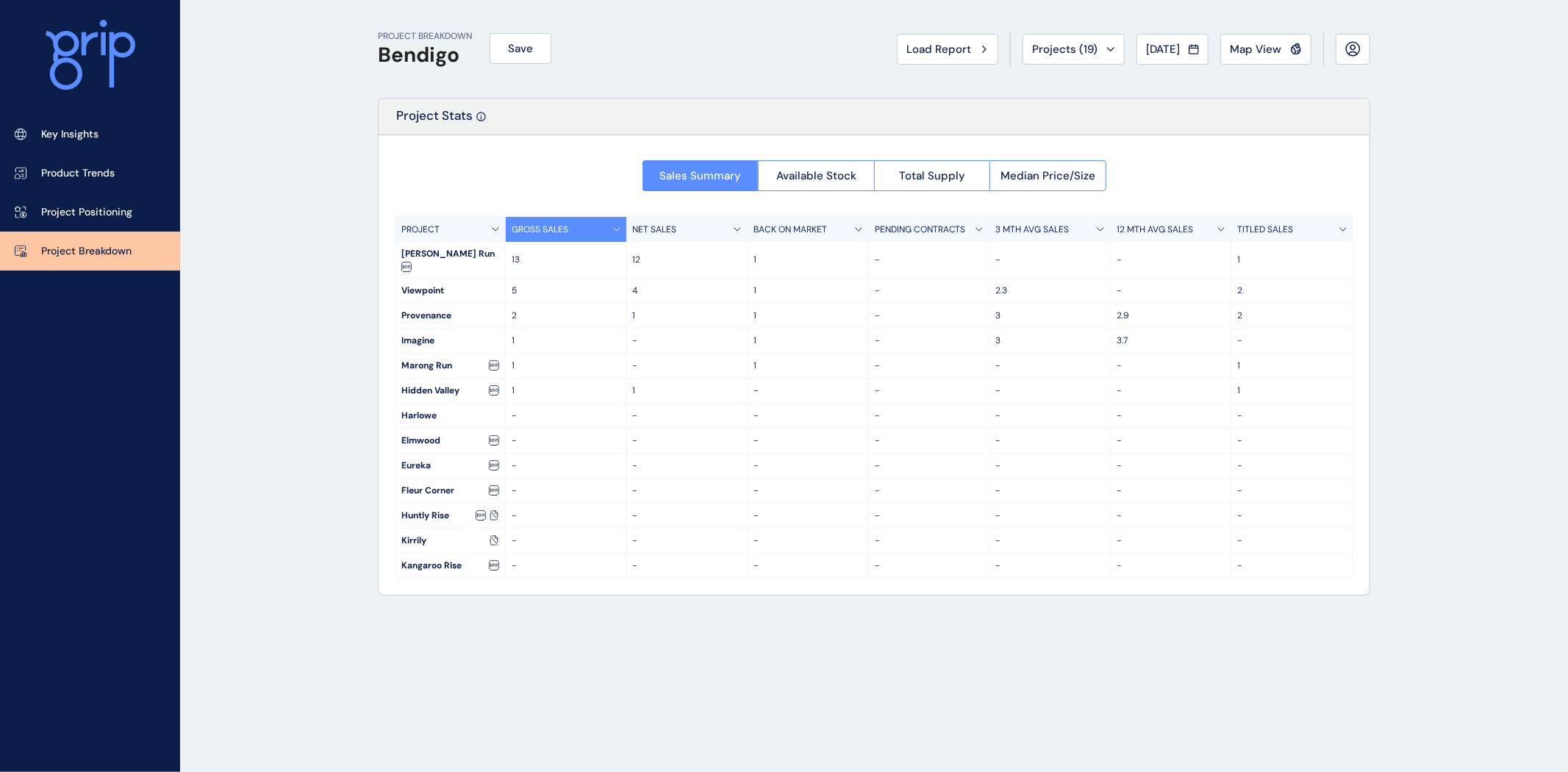
click at [1041, 220] on div "3 MTH AVG SALES" at bounding box center [1050, 229] width 122 height 25
